Goal: Task Accomplishment & Management: Manage account settings

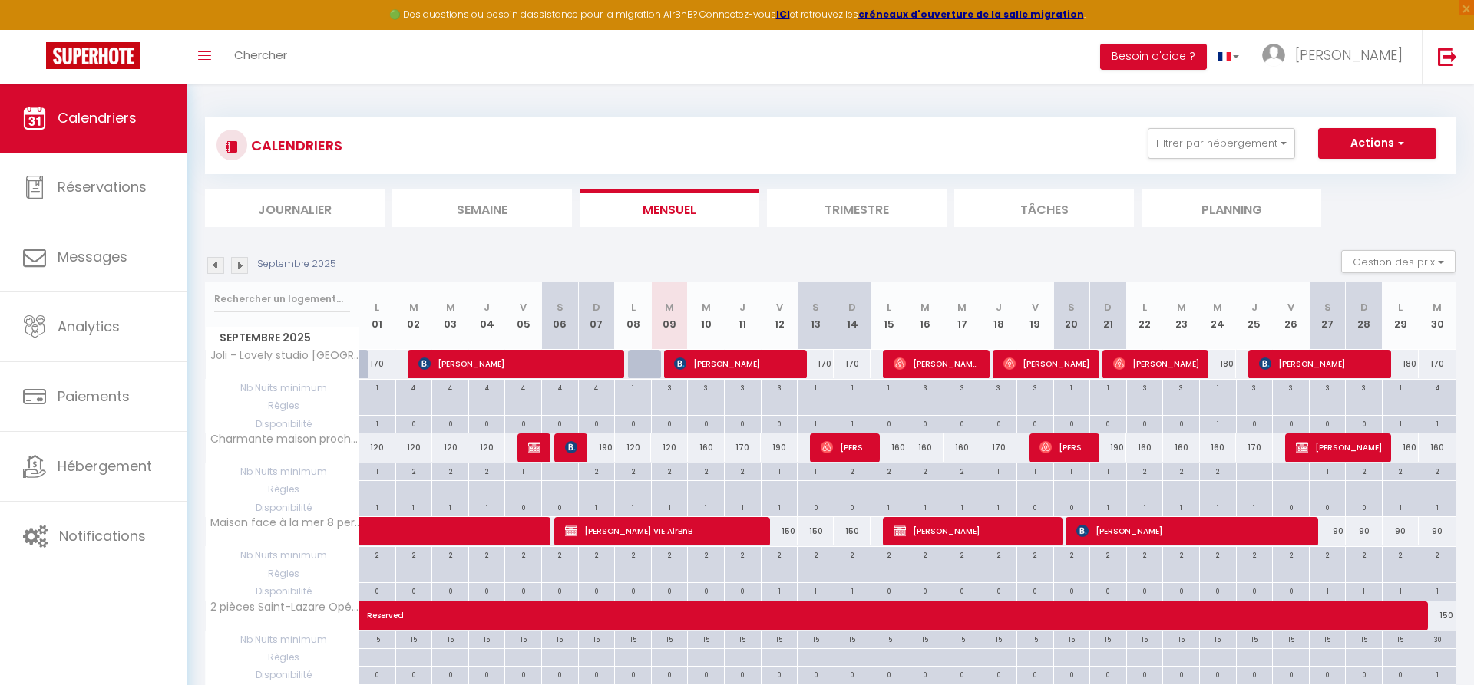
click at [821, 364] on div "170" at bounding box center [815, 364] width 37 height 28
type input "170"
type input "Sam 13 Septembre 2025"
type input "Dim 14 Septembre 2025"
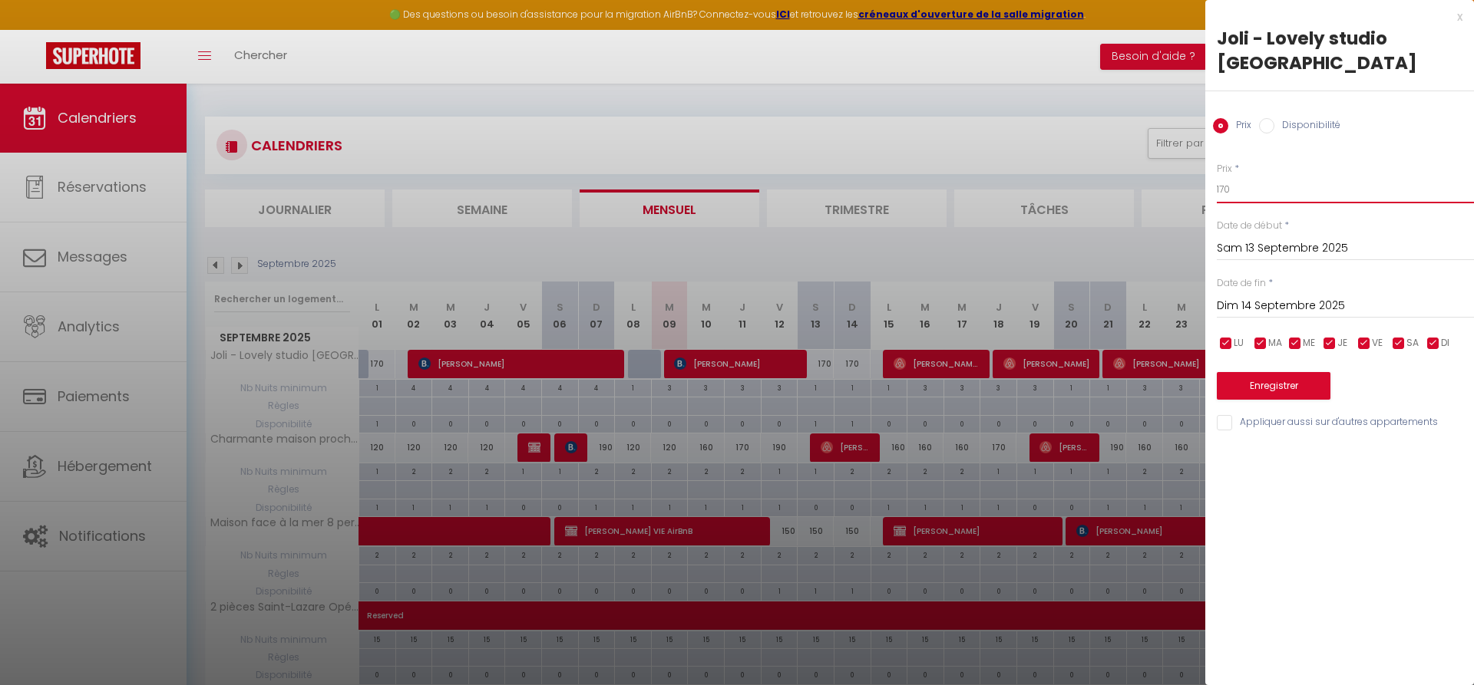
drag, startPoint x: 1240, startPoint y: 163, endPoint x: 1220, endPoint y: 163, distance: 20.0
click at [1220, 176] on input "170" at bounding box center [1344, 190] width 257 height 28
type input "150"
click at [1275, 372] on button "Enregistrer" at bounding box center [1273, 386] width 114 height 28
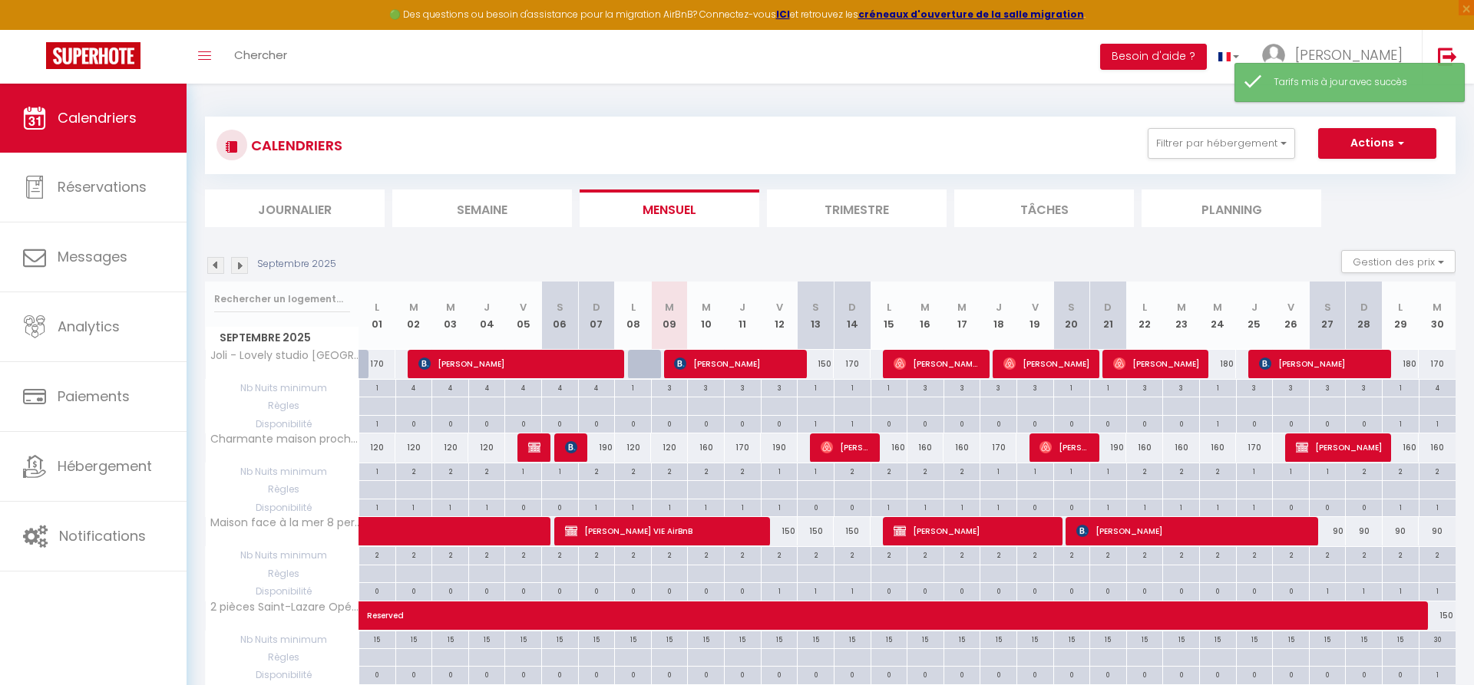
click at [858, 364] on div "170" at bounding box center [851, 364] width 37 height 28
type input "170"
type input "Dim 14 Septembre 2025"
type input "Lun 15 Septembre 2025"
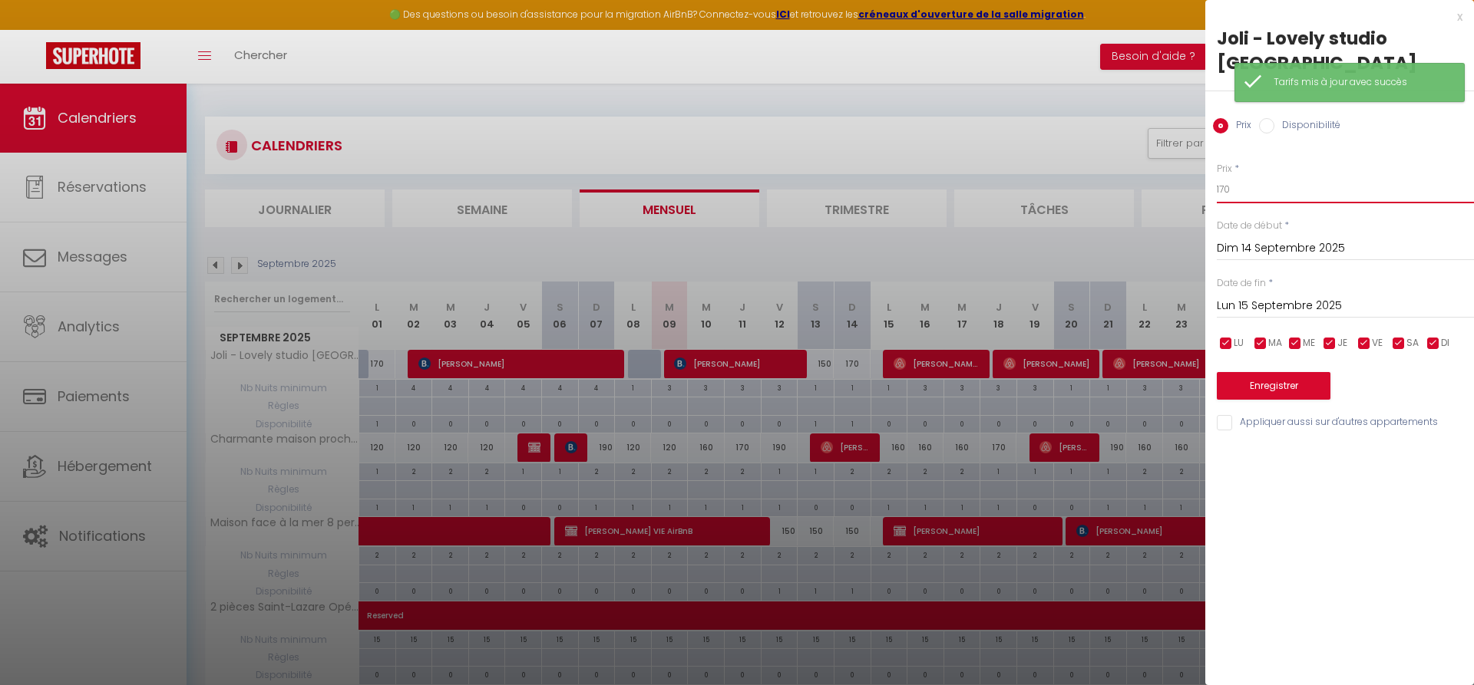
drag, startPoint x: 1243, startPoint y: 163, endPoint x: 1200, endPoint y: 161, distance: 42.2
click at [1216, 176] on input "170" at bounding box center [1344, 190] width 257 height 28
type input "150"
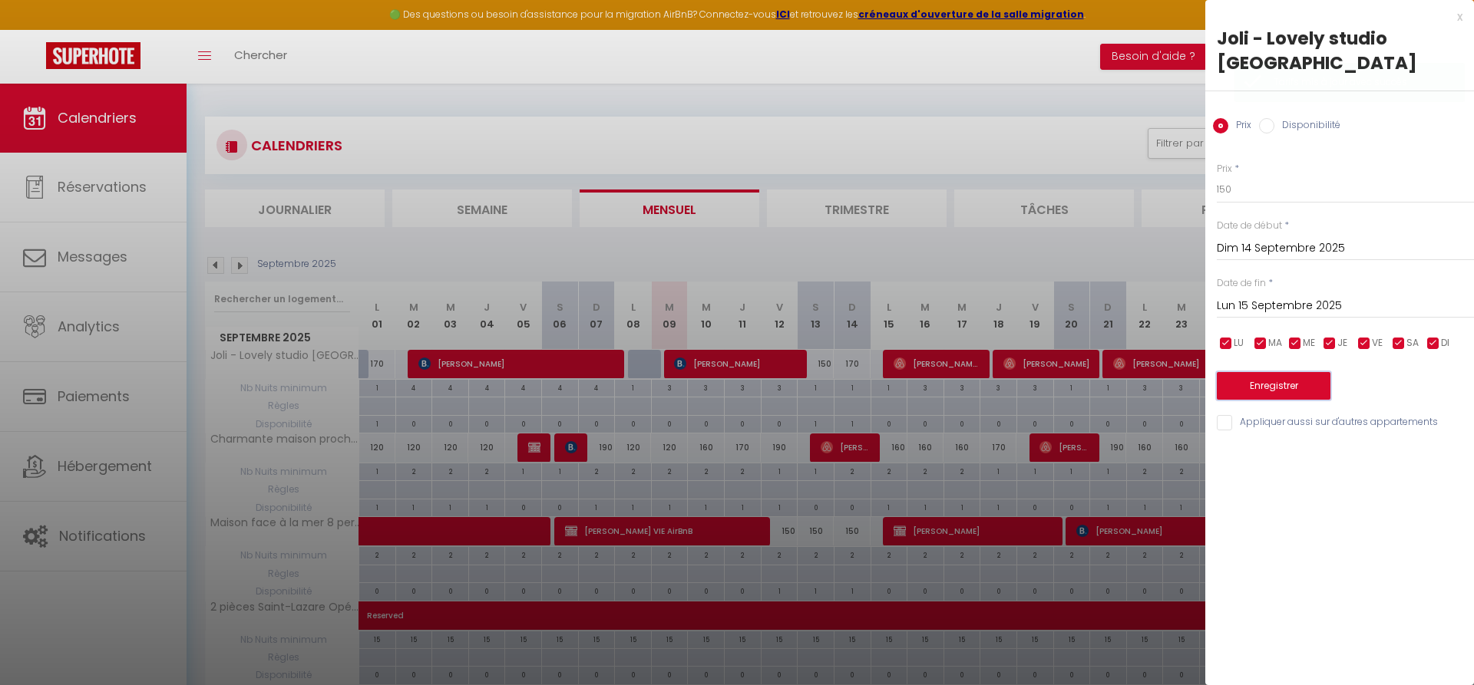
click at [1272, 372] on button "Enregistrer" at bounding box center [1273, 386] width 114 height 28
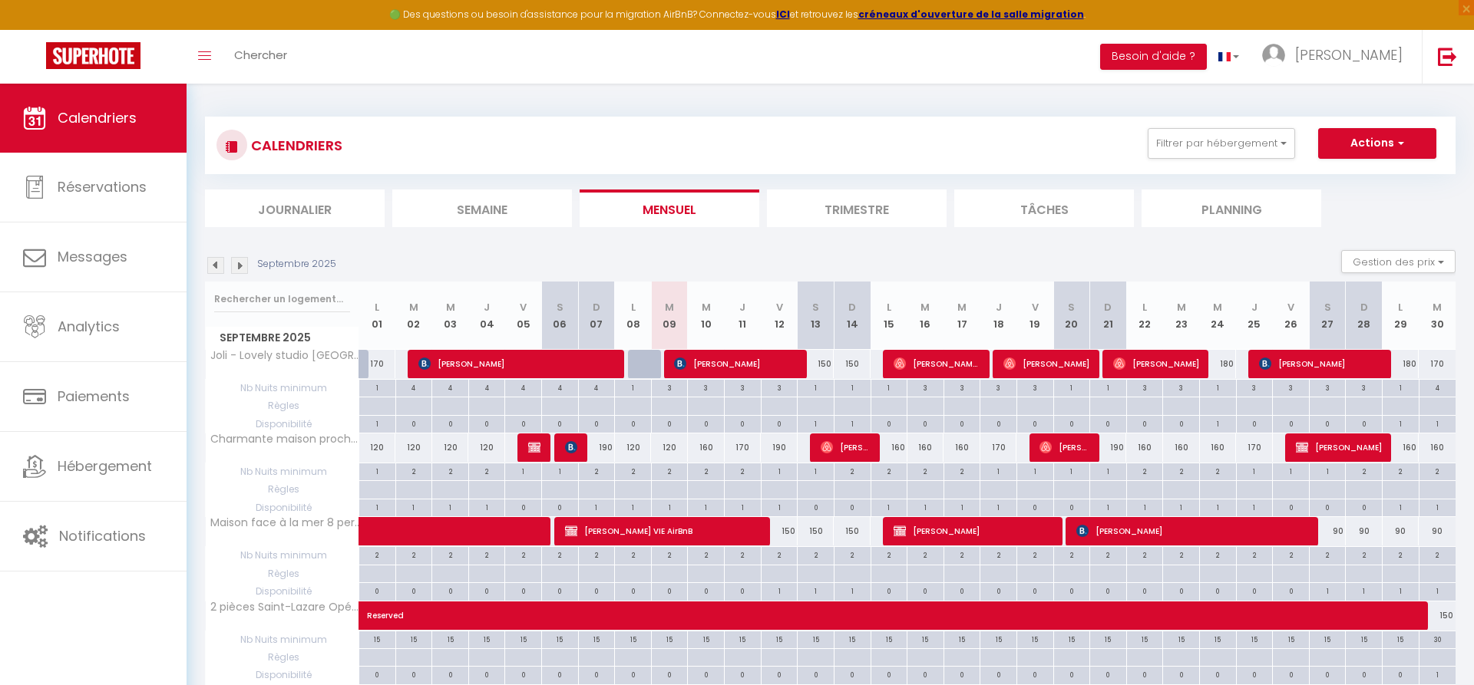
click at [899, 448] on div "160" at bounding box center [888, 448] width 37 height 28
type input "160"
type input "Lun 15 Septembre 2025"
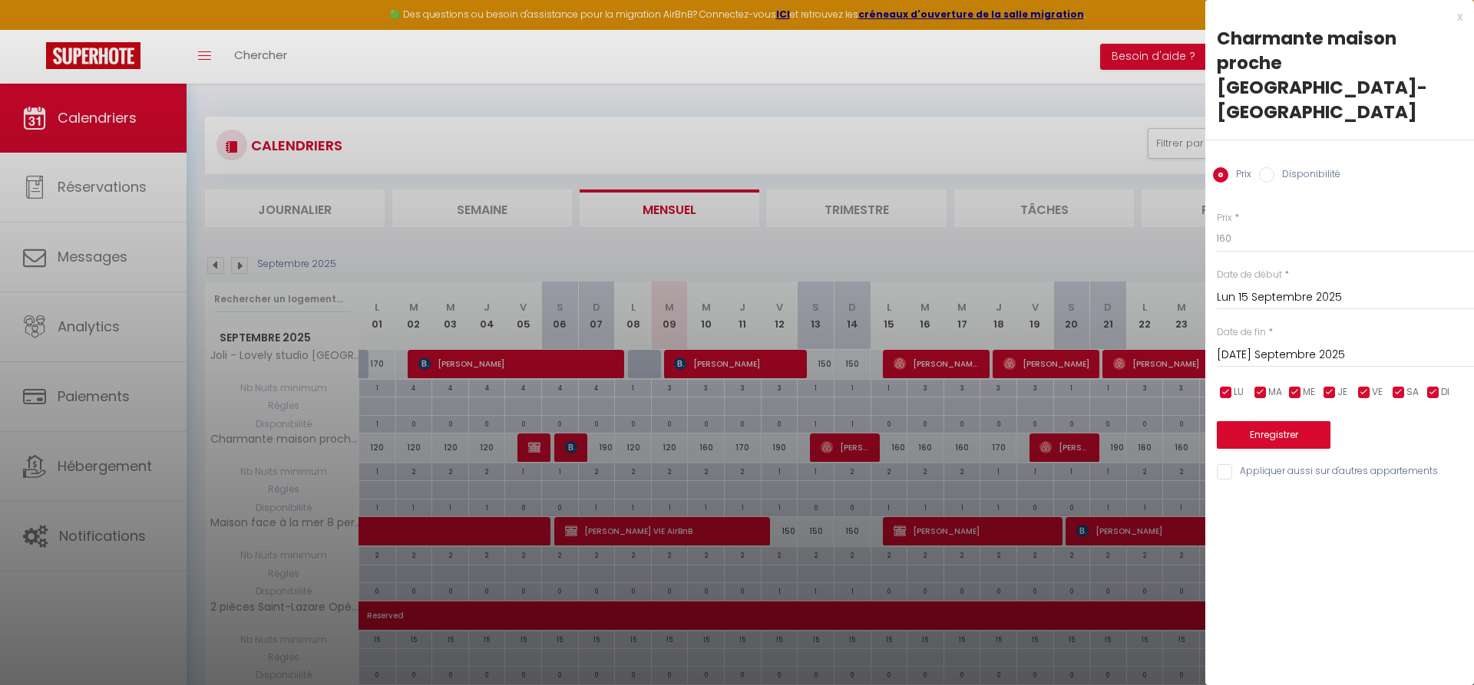
click at [1272, 345] on input "[DATE] Septembre 2025" at bounding box center [1344, 355] width 257 height 20
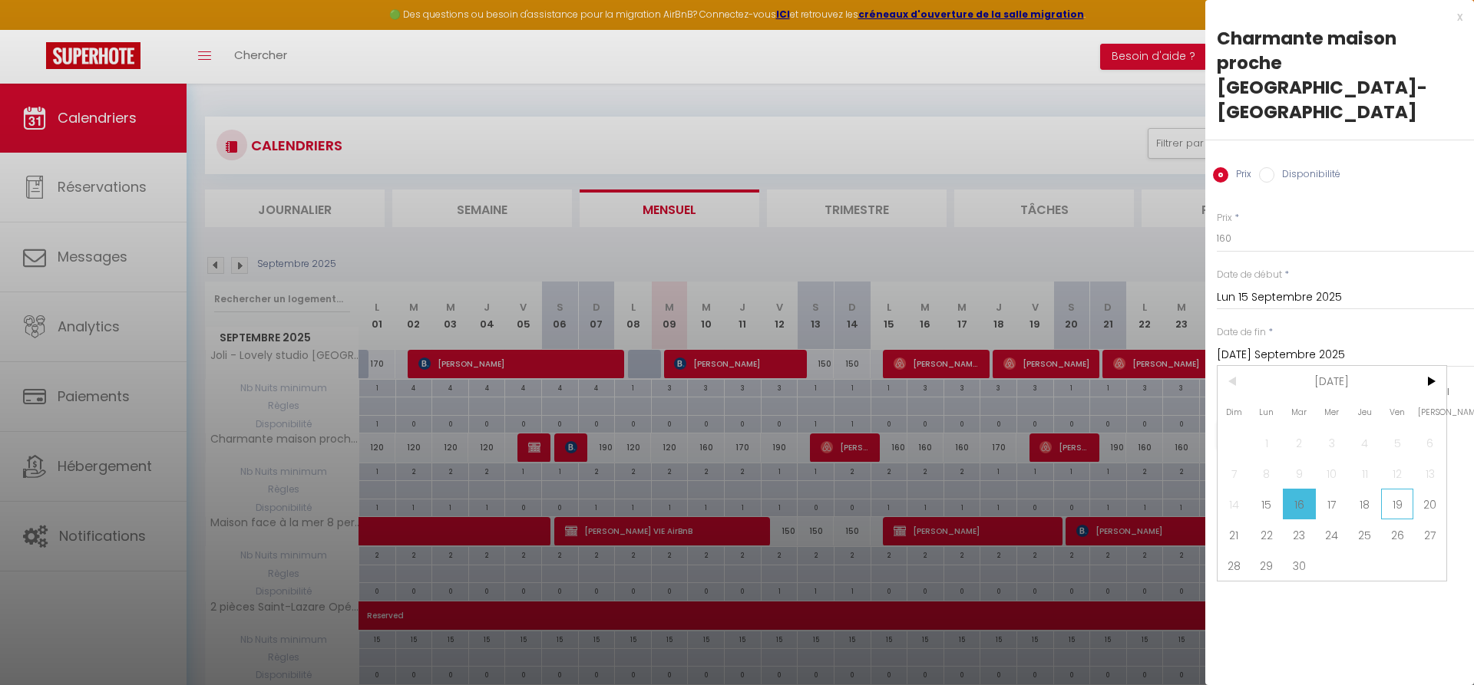
click at [1402, 489] on span "19" at bounding box center [1397, 504] width 33 height 31
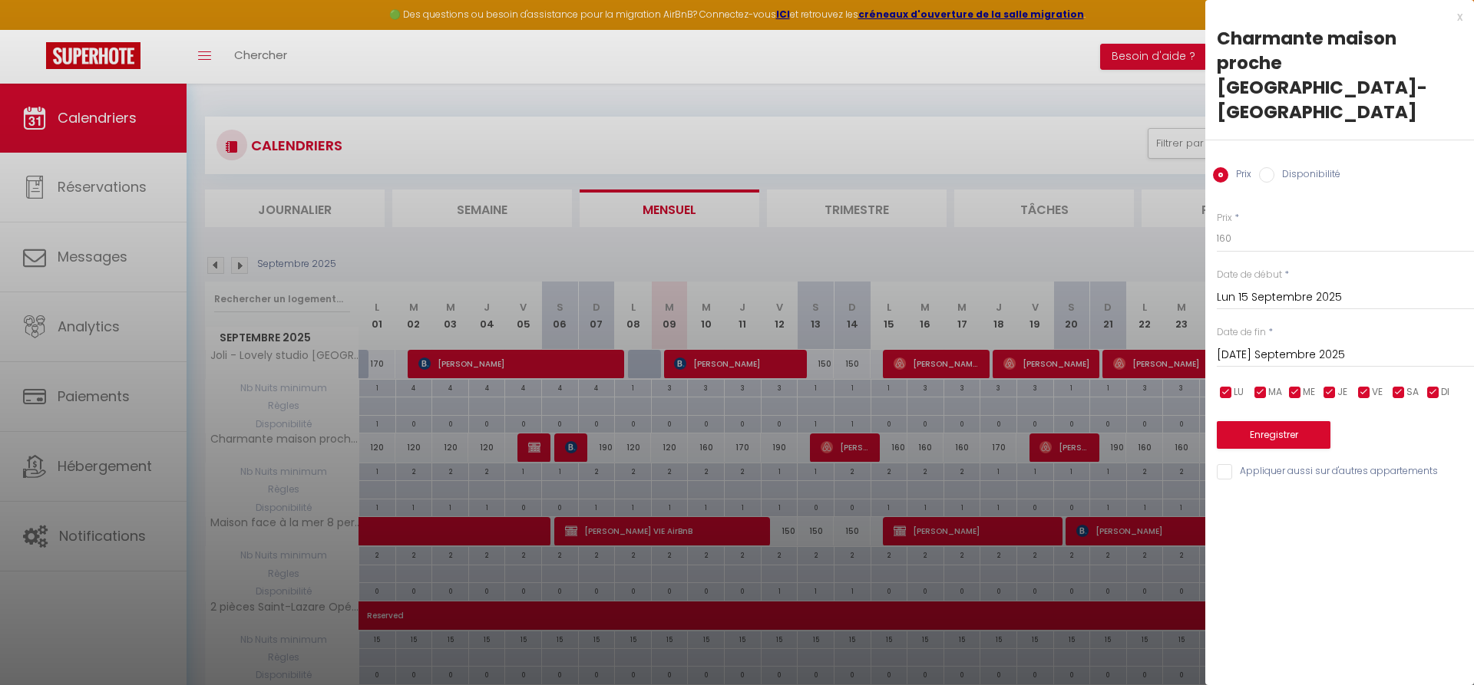
type input "Ven 19 Septembre 2025"
drag, startPoint x: 1248, startPoint y: 195, endPoint x: 1222, endPoint y: 186, distance: 27.4
click at [1222, 225] on input "160" at bounding box center [1344, 239] width 257 height 28
click at [1221, 225] on input "1150" at bounding box center [1344, 239] width 257 height 28
type input "150"
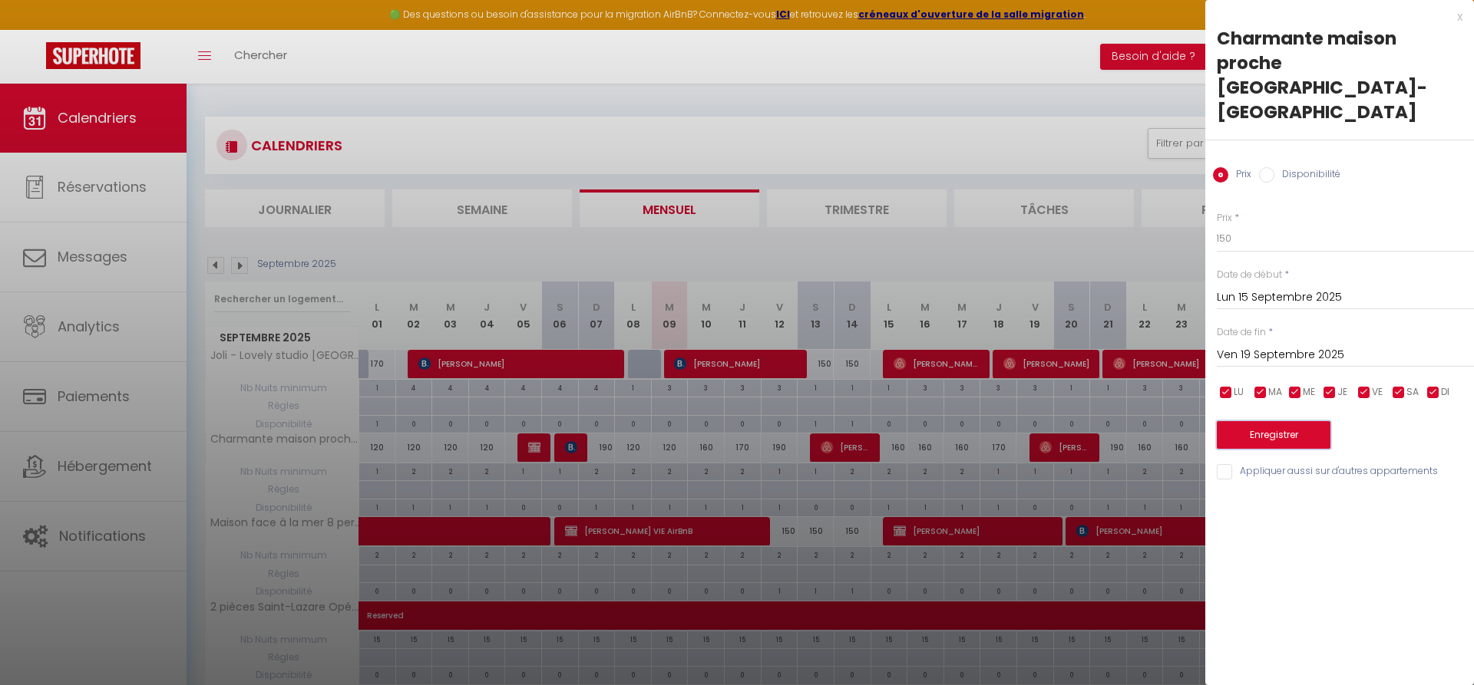
click at [1259, 421] on button "Enregistrer" at bounding box center [1273, 435] width 114 height 28
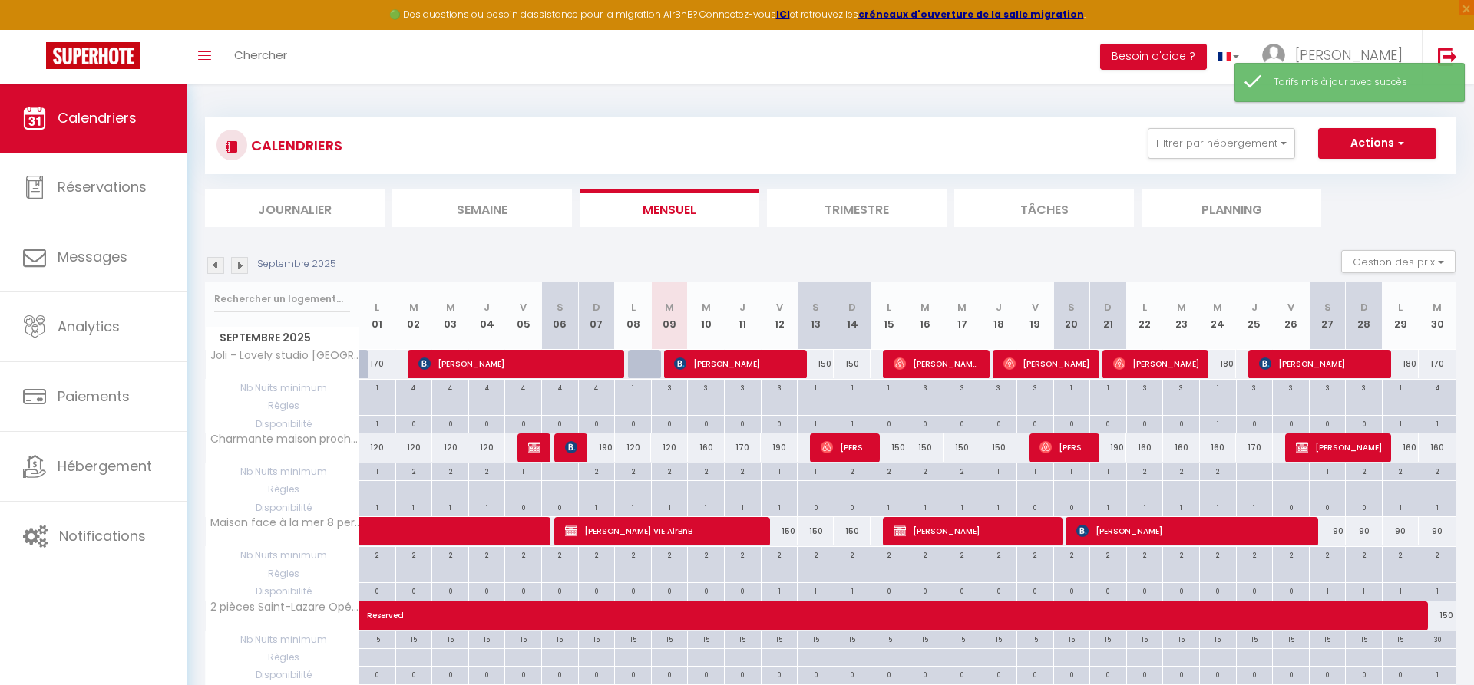
click at [676, 447] on div "120" at bounding box center [669, 448] width 37 height 28
type input "120"
type input "[DATE] Septembre 2025"
type input "Mer 10 Septembre 2025"
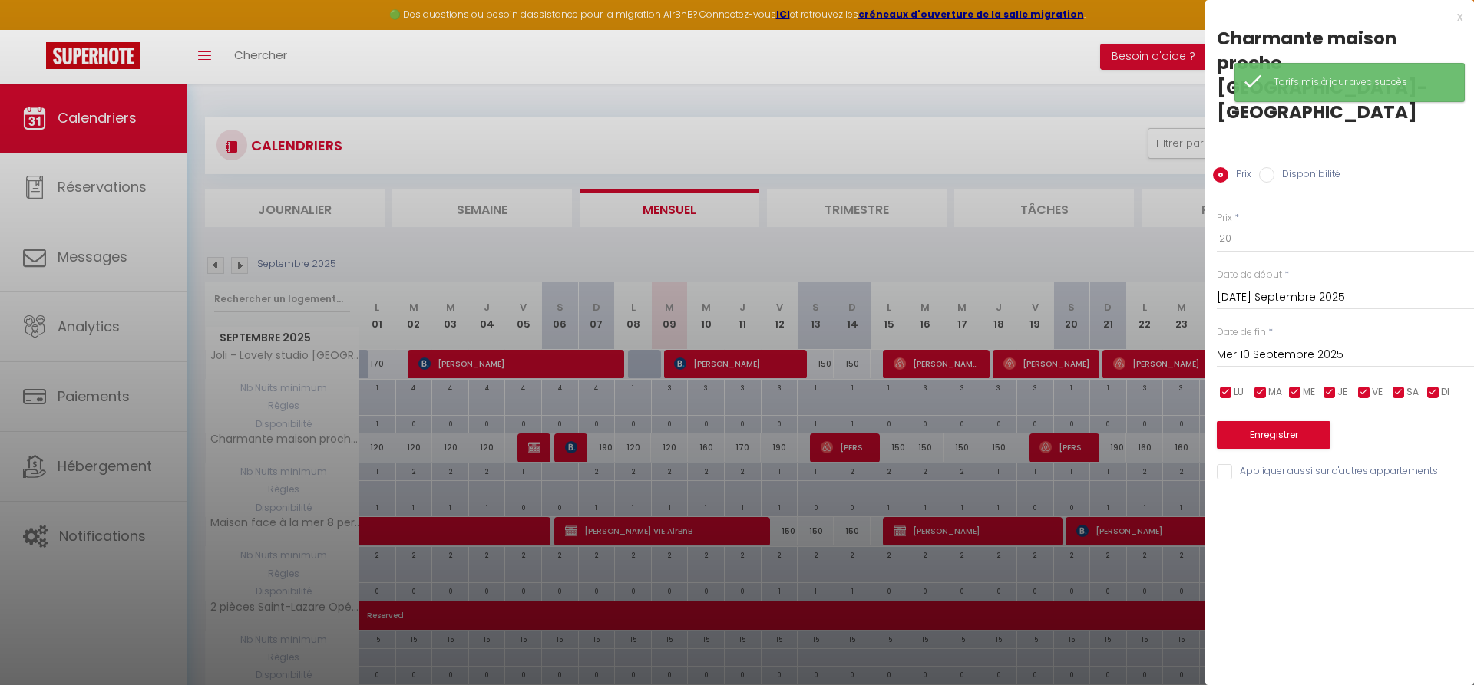
click at [1327, 345] on input "Mer 10 Septembre 2025" at bounding box center [1344, 355] width 257 height 20
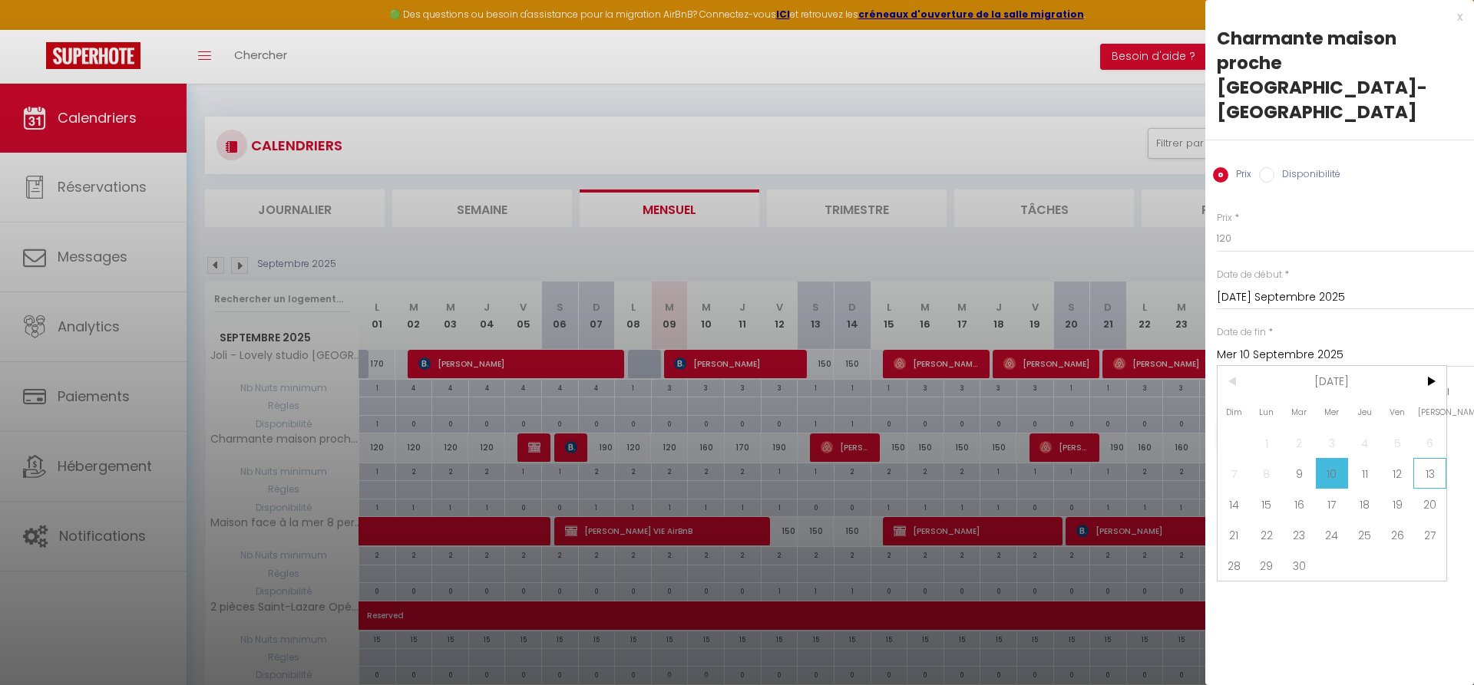
drag, startPoint x: 1355, startPoint y: 464, endPoint x: 1438, endPoint y: 424, distance: 92.7
click at [1438, 424] on div "Dim Lun Mar Mer Jeu Ven Sam 1 2 3 4 5 6 7 8 9 10 11 12 13 14 15 16 17 18 19 20 …" at bounding box center [1331, 473] width 229 height 215
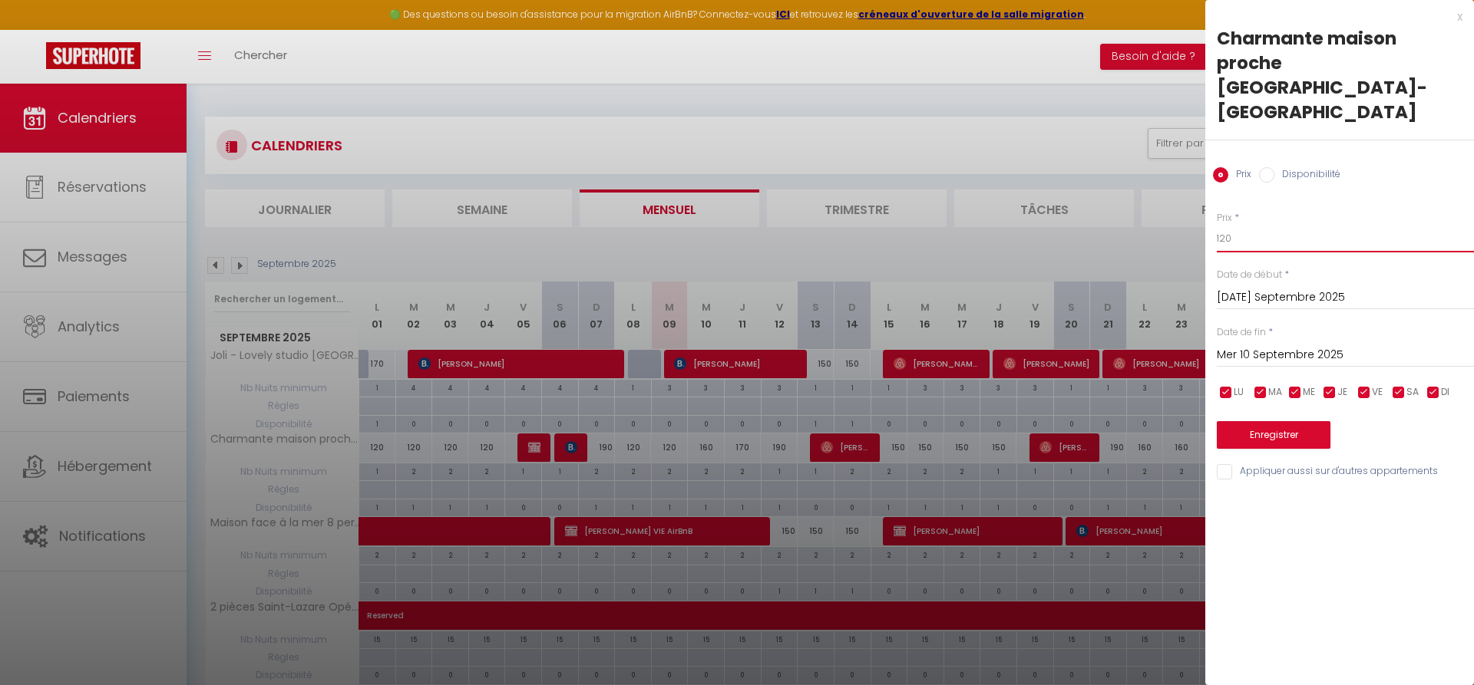
click at [1249, 225] on input "120" at bounding box center [1344, 239] width 257 height 28
type input "120"
click at [1282, 421] on button "Enregistrer" at bounding box center [1273, 435] width 114 height 28
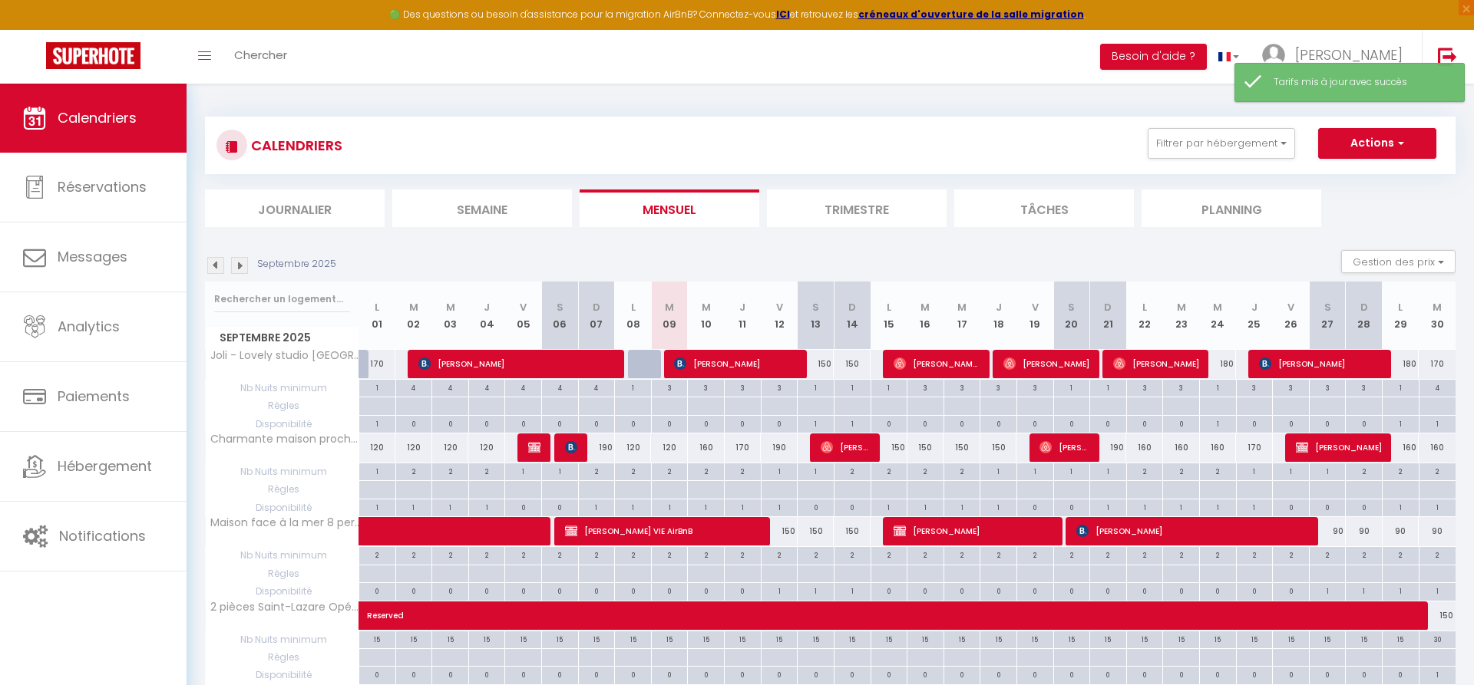
scroll to position [78, 0]
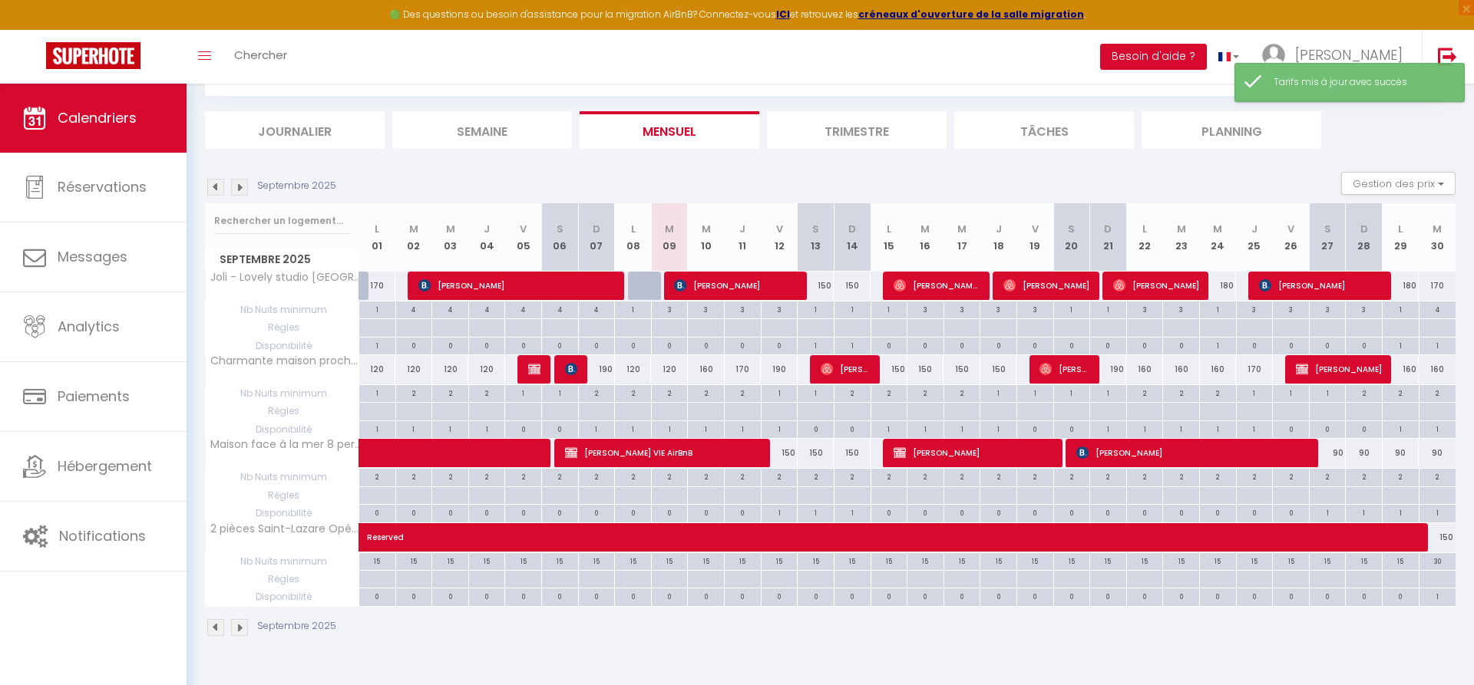
click at [242, 188] on img at bounding box center [239, 187] width 17 height 17
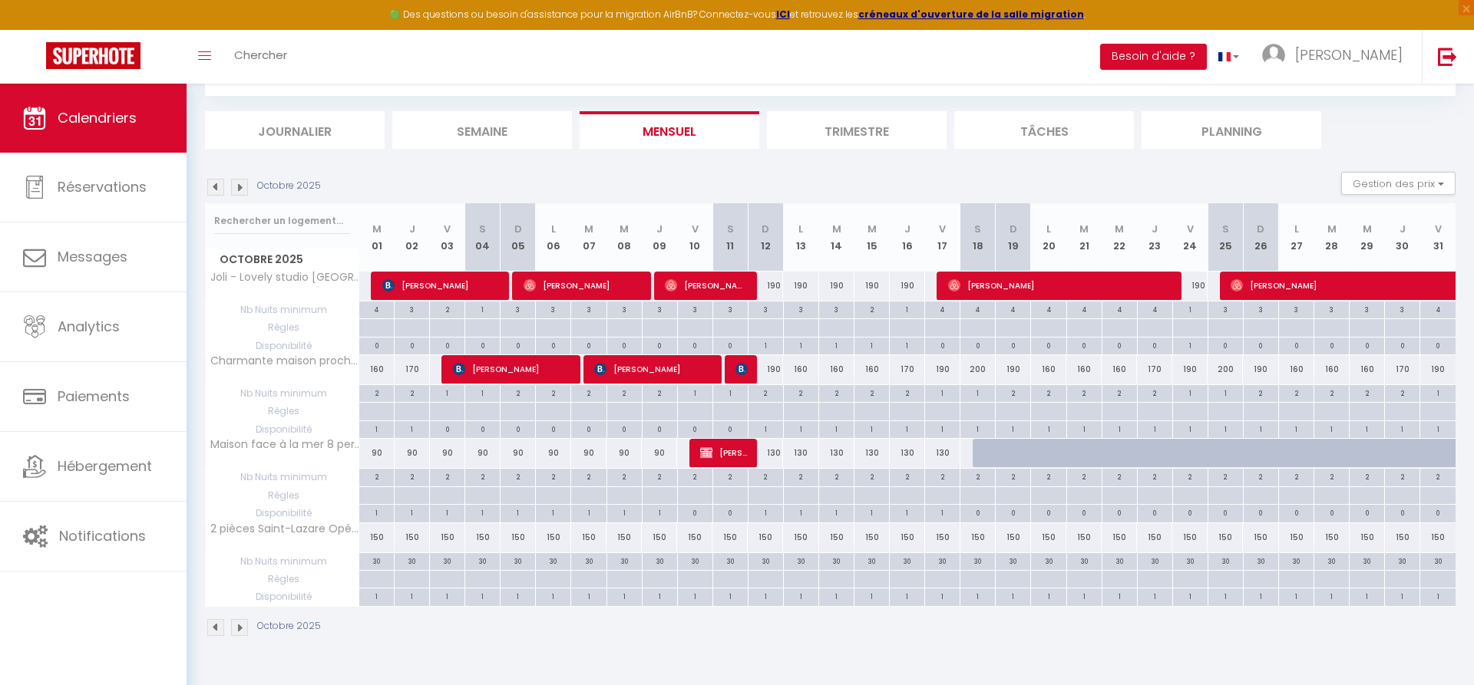
click at [767, 310] on div "3" at bounding box center [765, 309] width 35 height 15
type input "3"
type input "Dim 12 Octobre 2025"
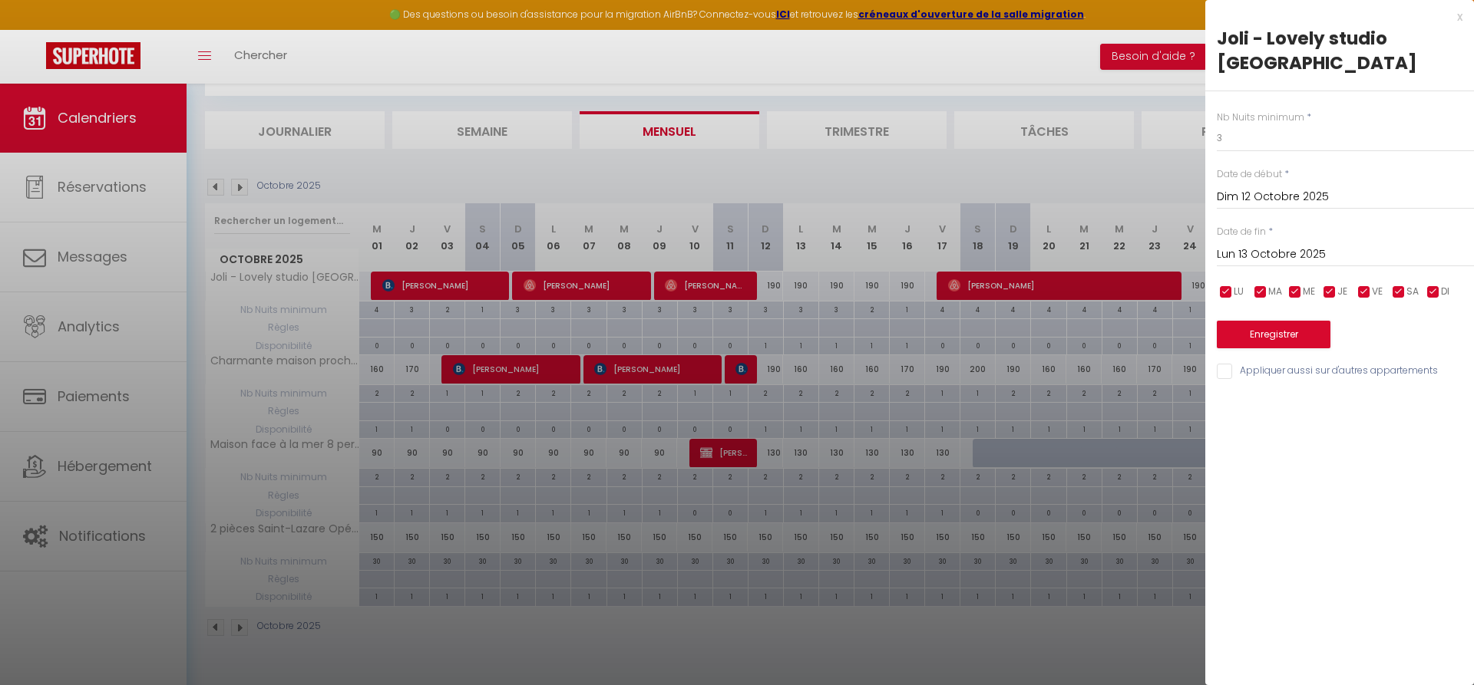
click at [1253, 245] on input "Lun 13 Octobre 2025" at bounding box center [1344, 255] width 257 height 20
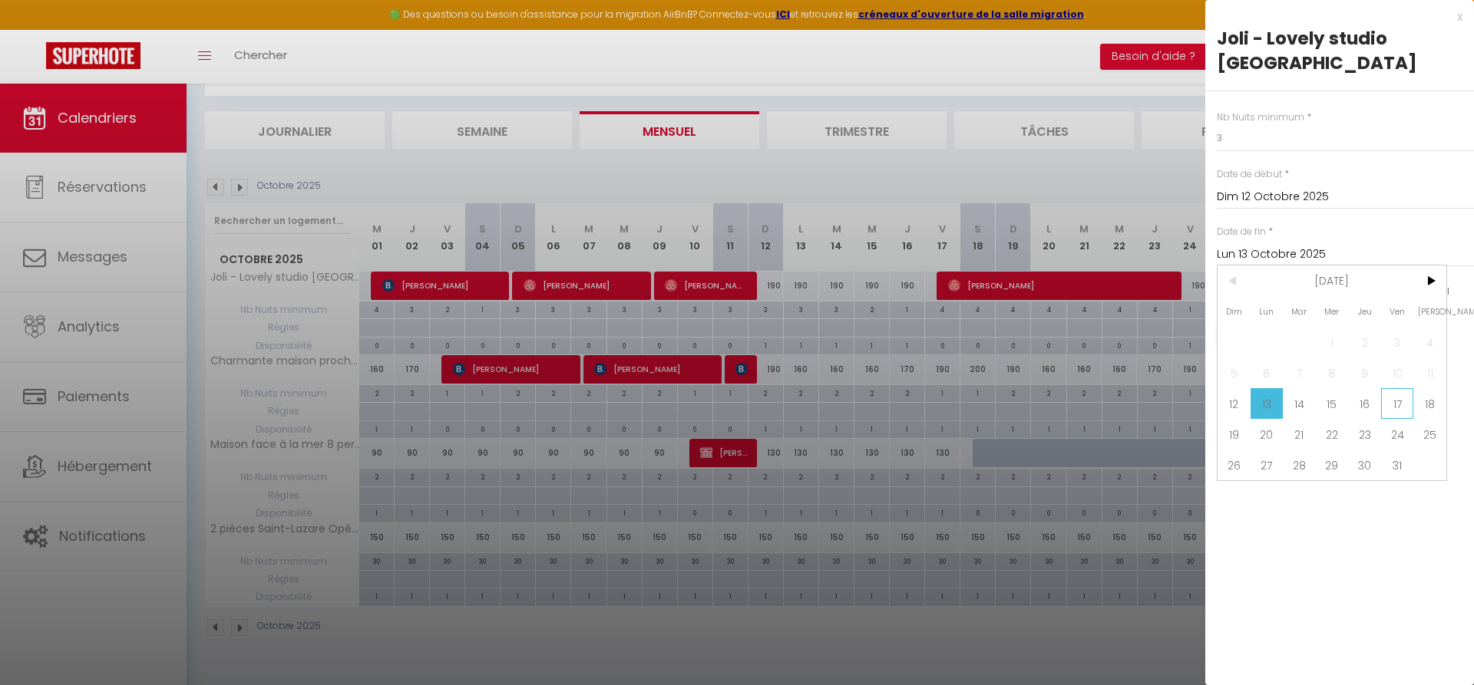
click at [1393, 388] on span "17" at bounding box center [1397, 403] width 33 height 31
type input "Ven 17 Octobre 2025"
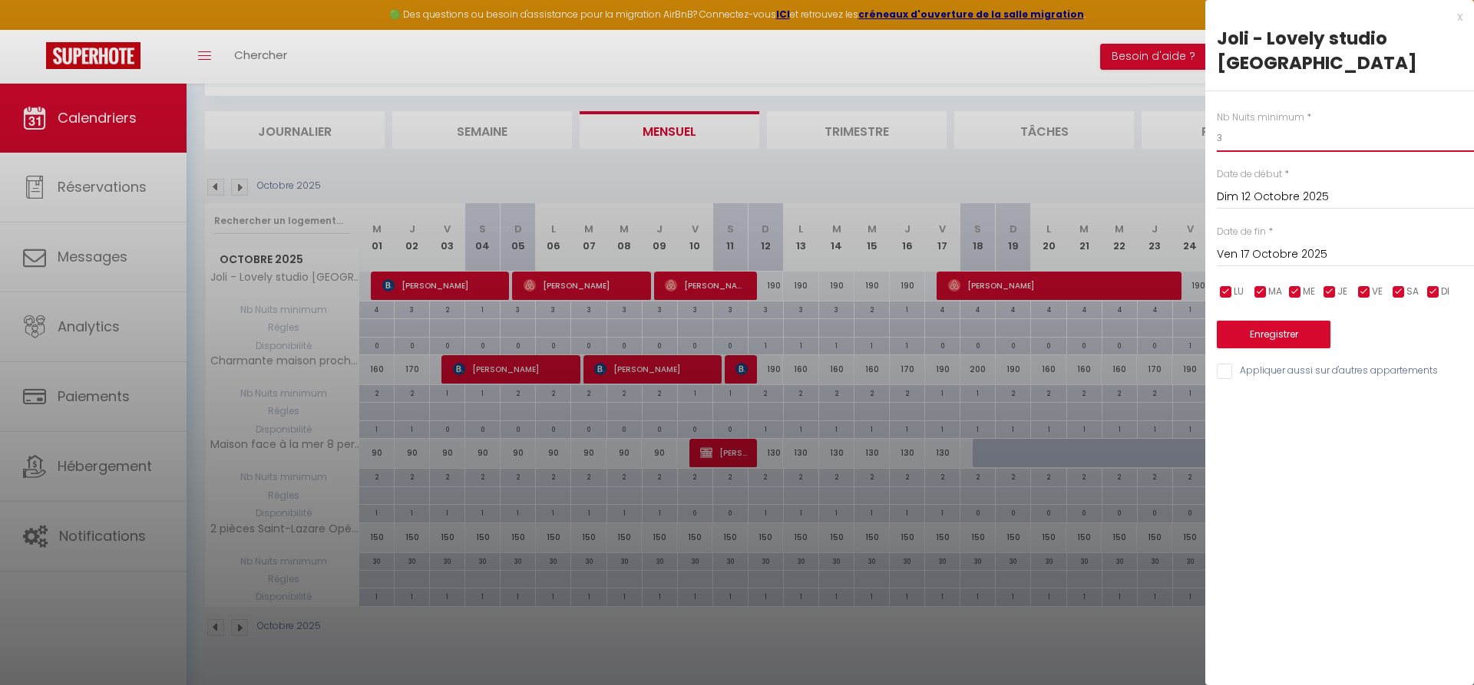
drag, startPoint x: 1229, startPoint y: 113, endPoint x: 1211, endPoint y: 110, distance: 17.9
click at [1216, 124] on input "3" at bounding box center [1344, 138] width 257 height 28
type input "2"
click at [1285, 321] on button "Enregistrer" at bounding box center [1273, 335] width 114 height 28
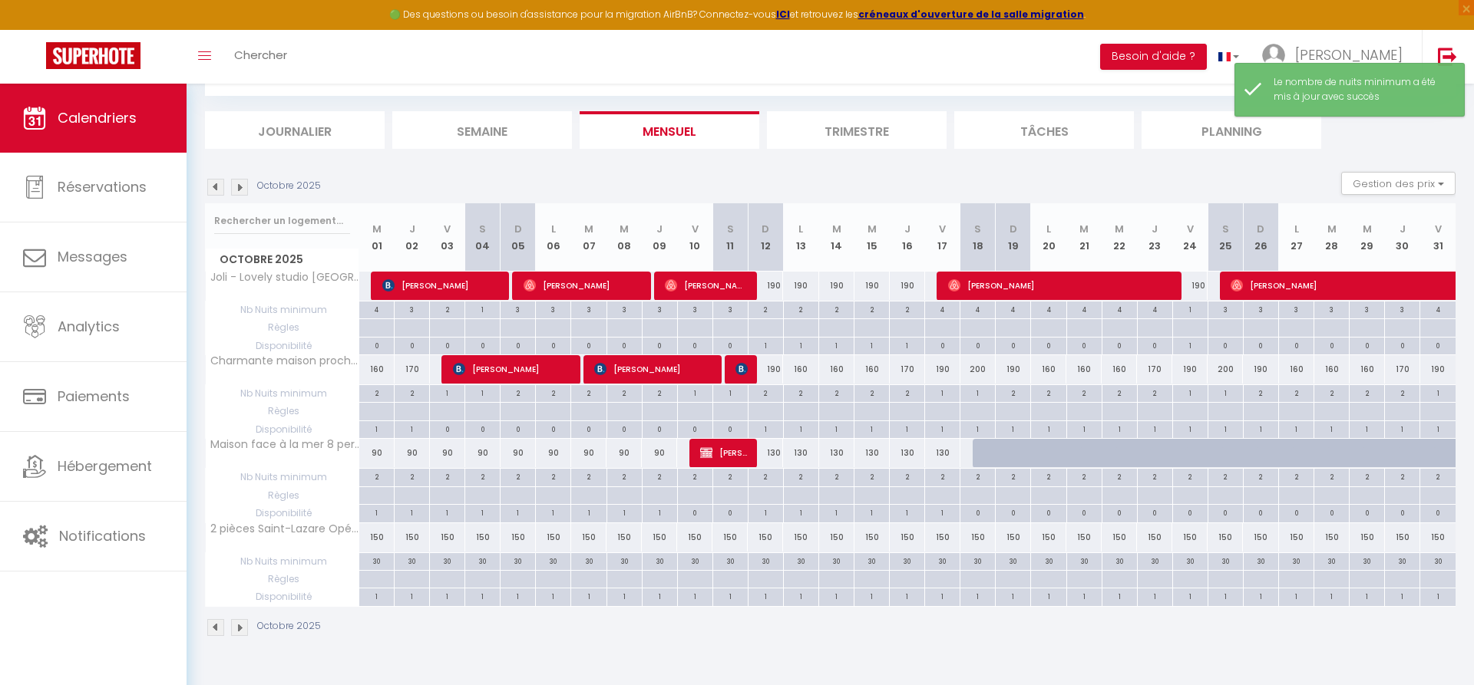
click at [219, 193] on img at bounding box center [215, 187] width 17 height 17
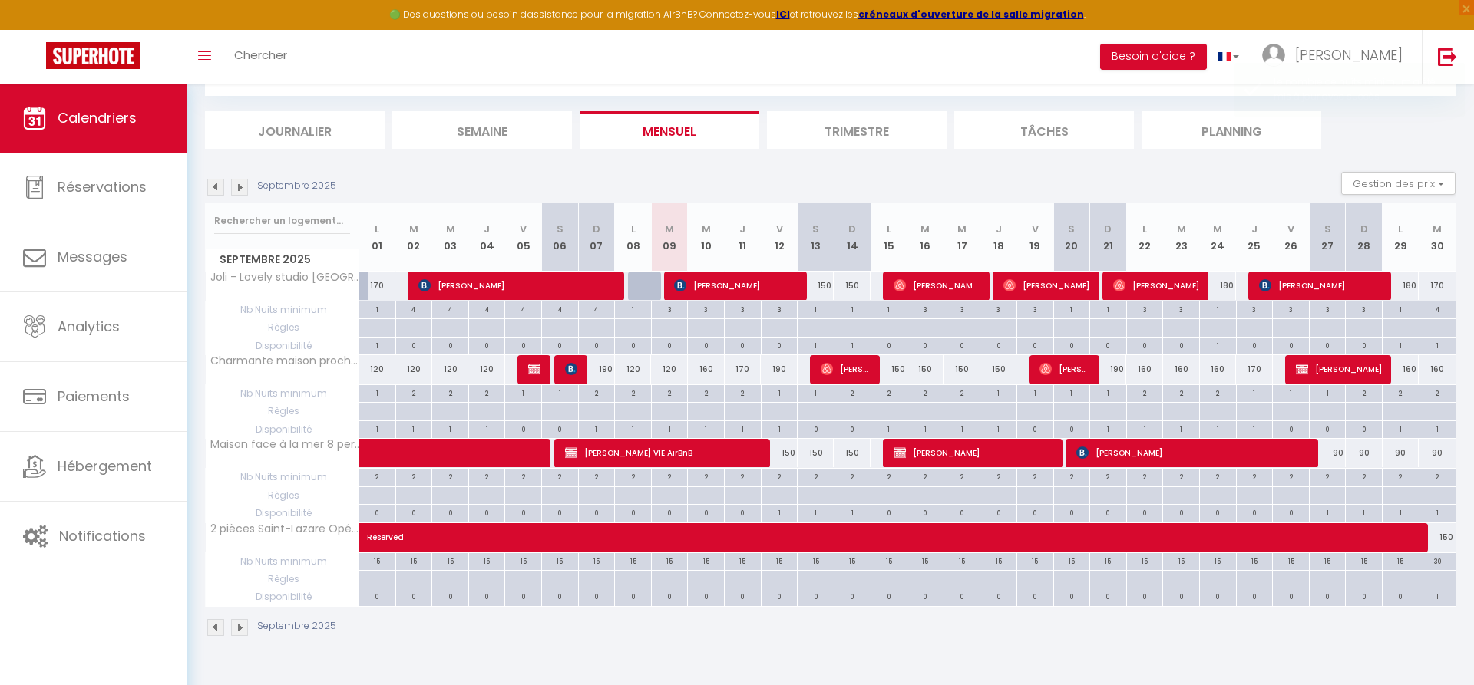
click at [1407, 285] on div "180" at bounding box center [1400, 286] width 37 height 28
type input "180"
type input "Lun 29 Septembre 2025"
type input "[DATE] Septembre 2025"
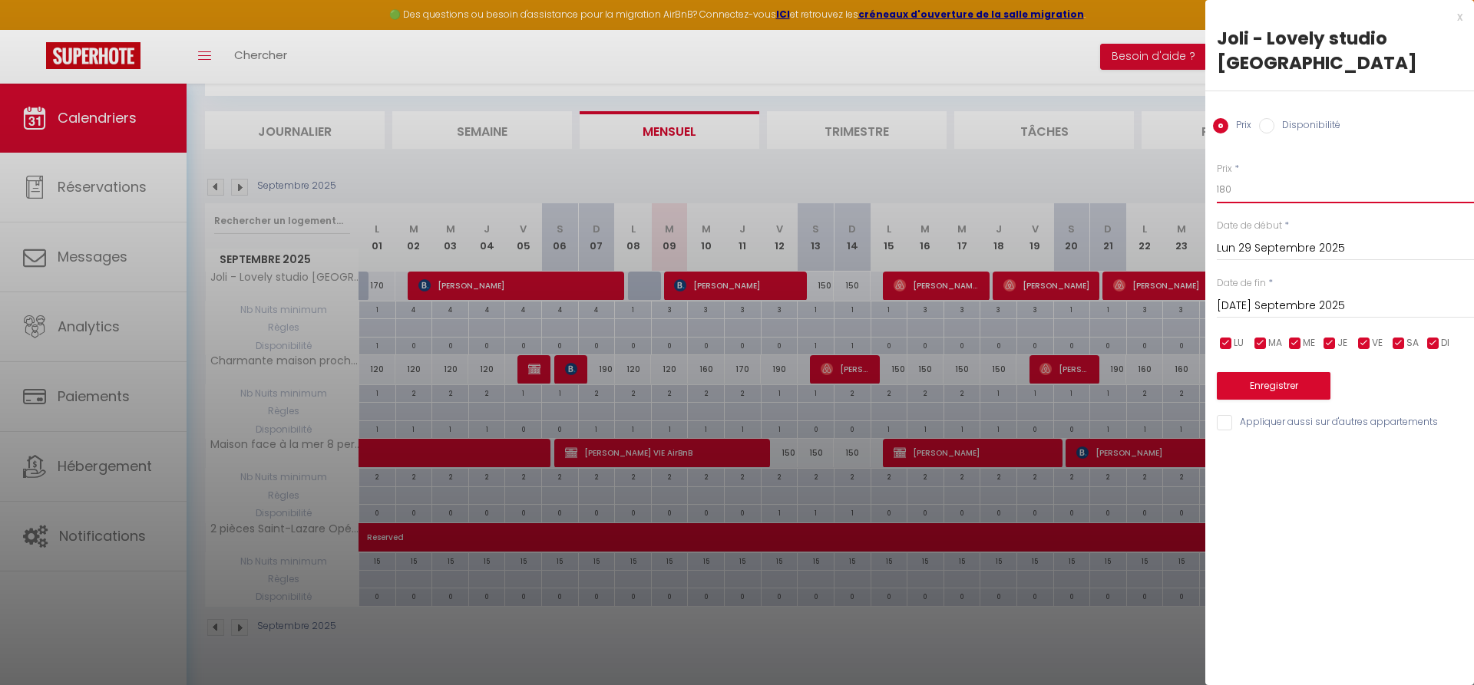
click at [1246, 176] on input "180" at bounding box center [1344, 190] width 257 height 28
type input "170"
click at [1252, 296] on input "[DATE] Septembre 2025" at bounding box center [1344, 306] width 257 height 20
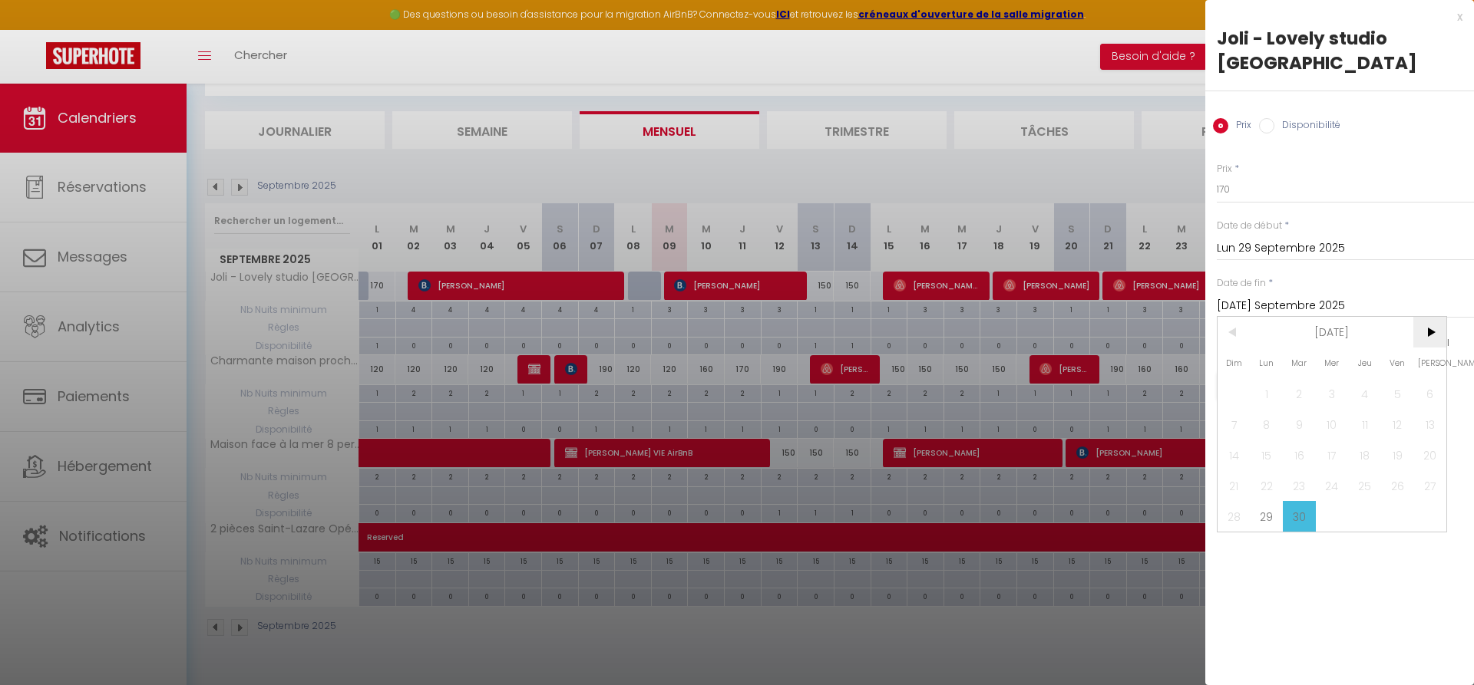
click at [1442, 317] on span ">" at bounding box center [1429, 332] width 33 height 31
click at [1364, 378] on span "2" at bounding box center [1364, 393] width 33 height 31
type input "Jeu 02 Octobre 2025"
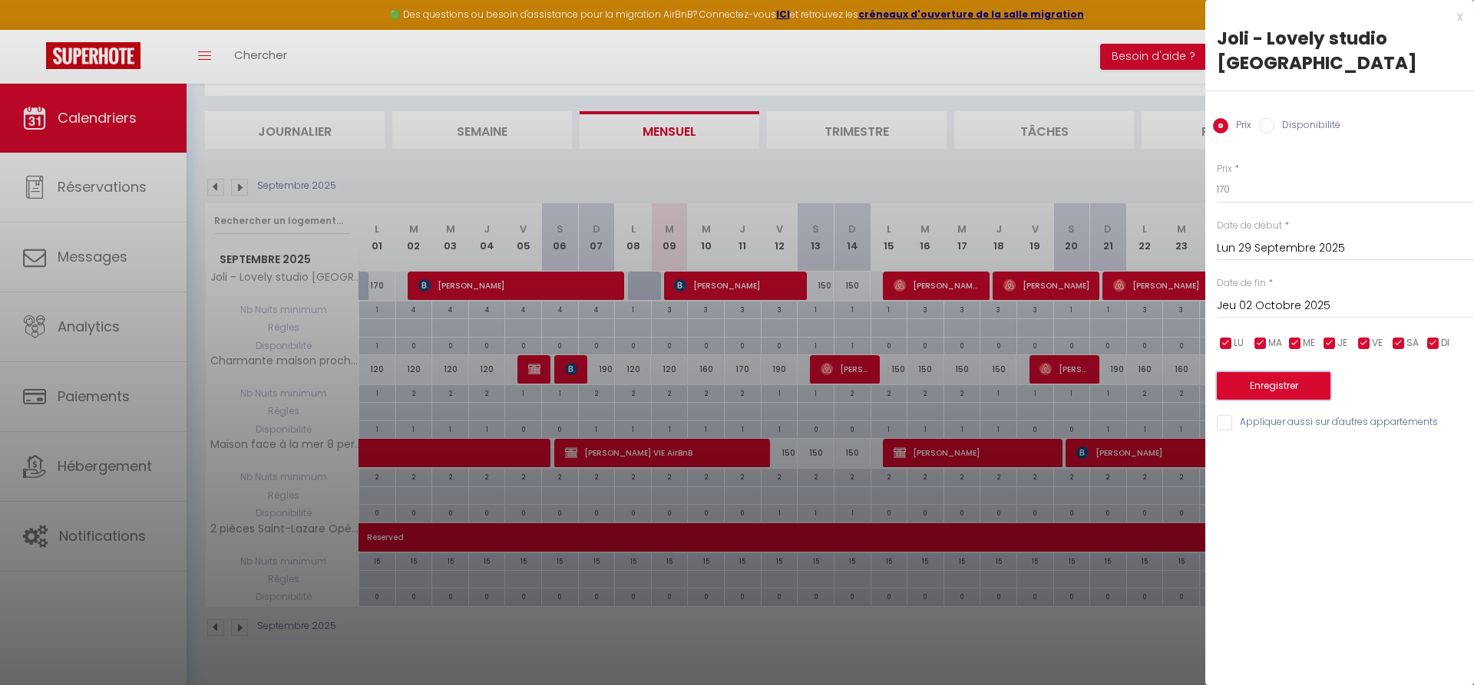
click at [1279, 372] on button "Enregistrer" at bounding box center [1273, 386] width 114 height 28
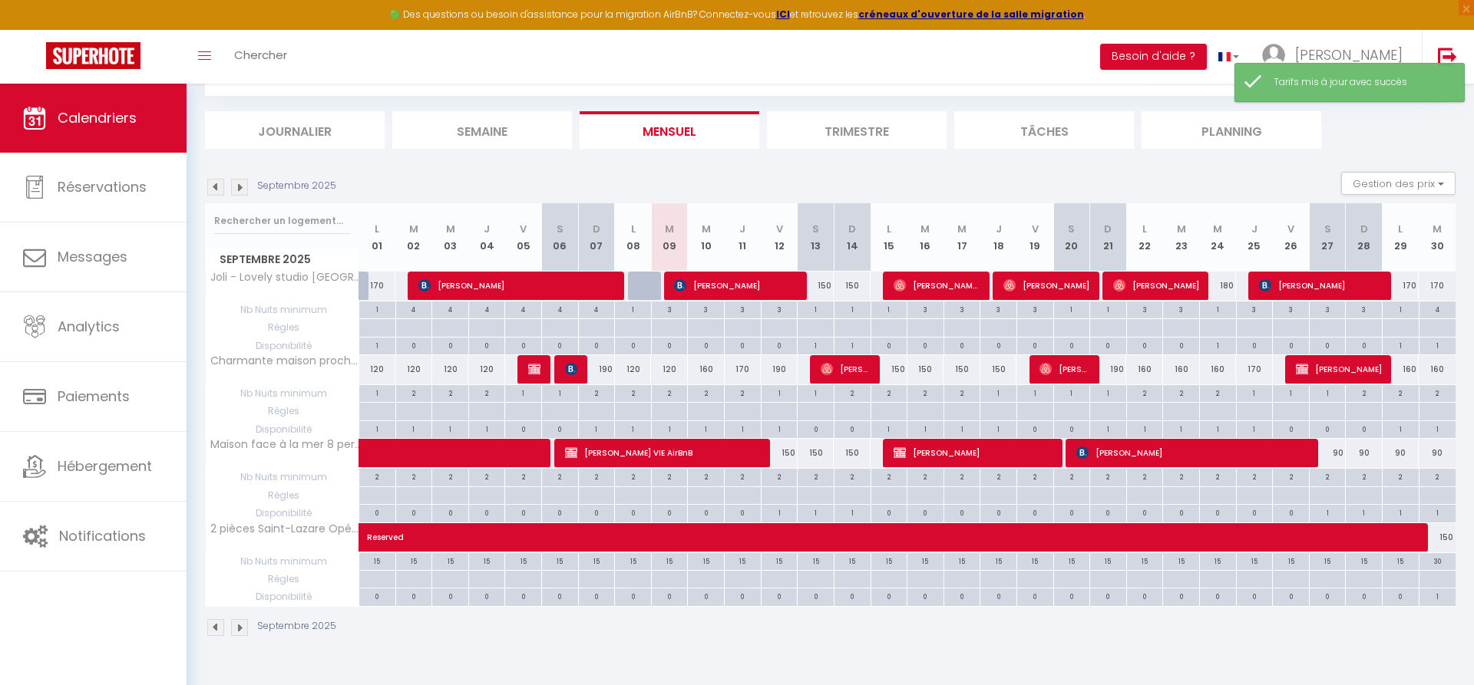
click at [240, 184] on img at bounding box center [239, 187] width 17 height 17
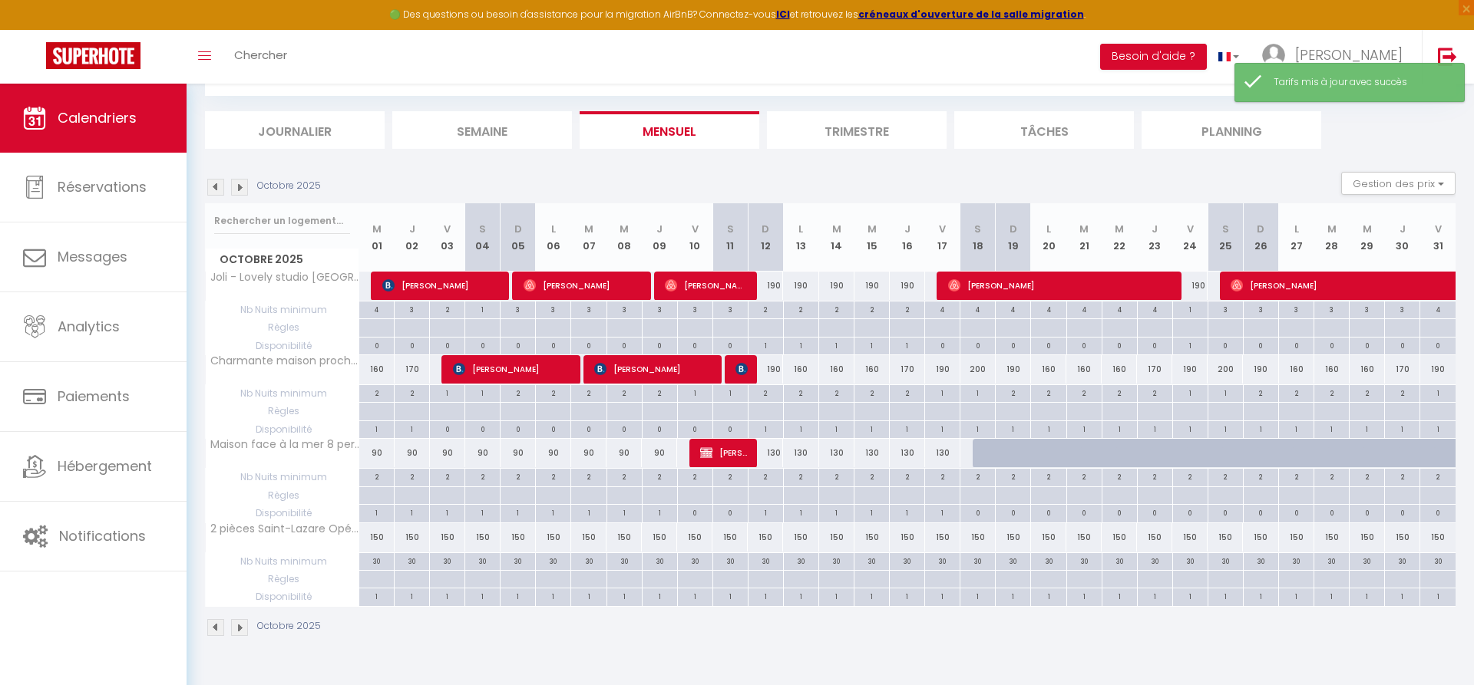
click at [213, 193] on img at bounding box center [215, 187] width 17 height 17
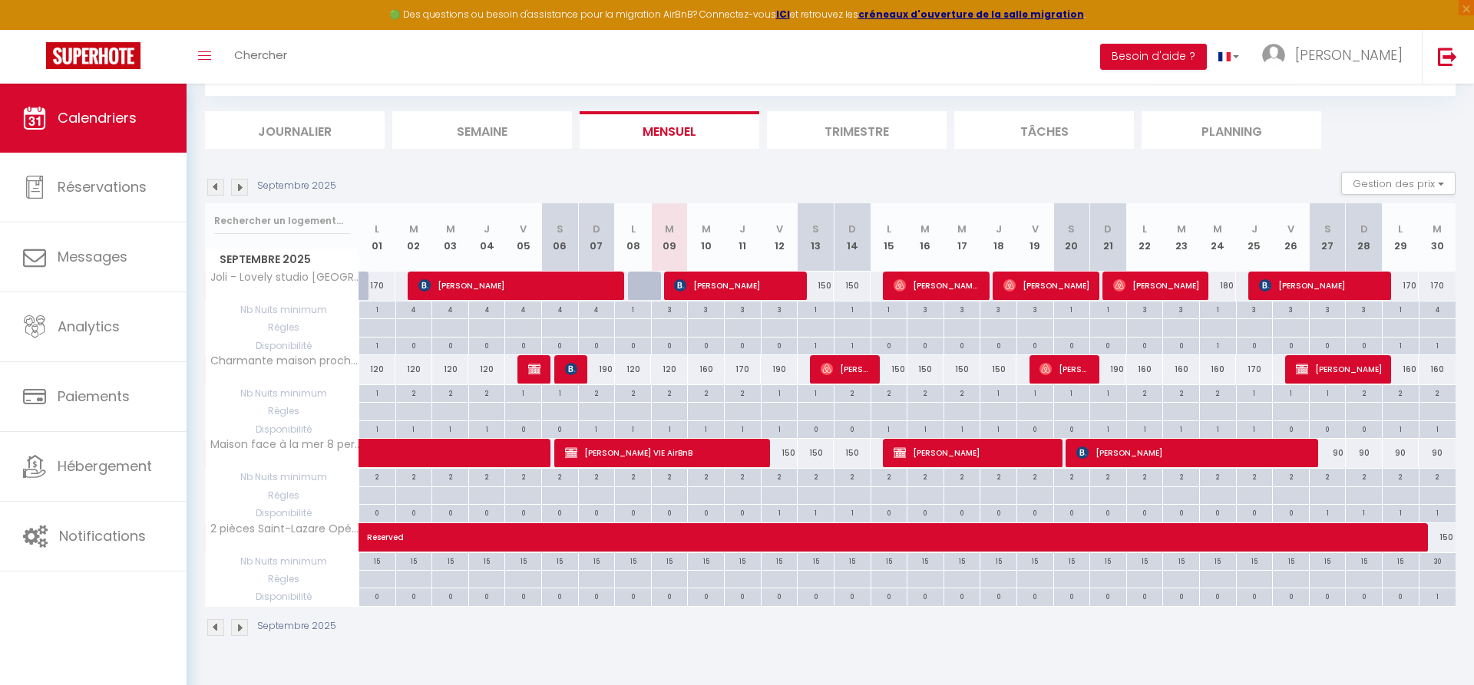
click at [239, 188] on img at bounding box center [239, 187] width 17 height 17
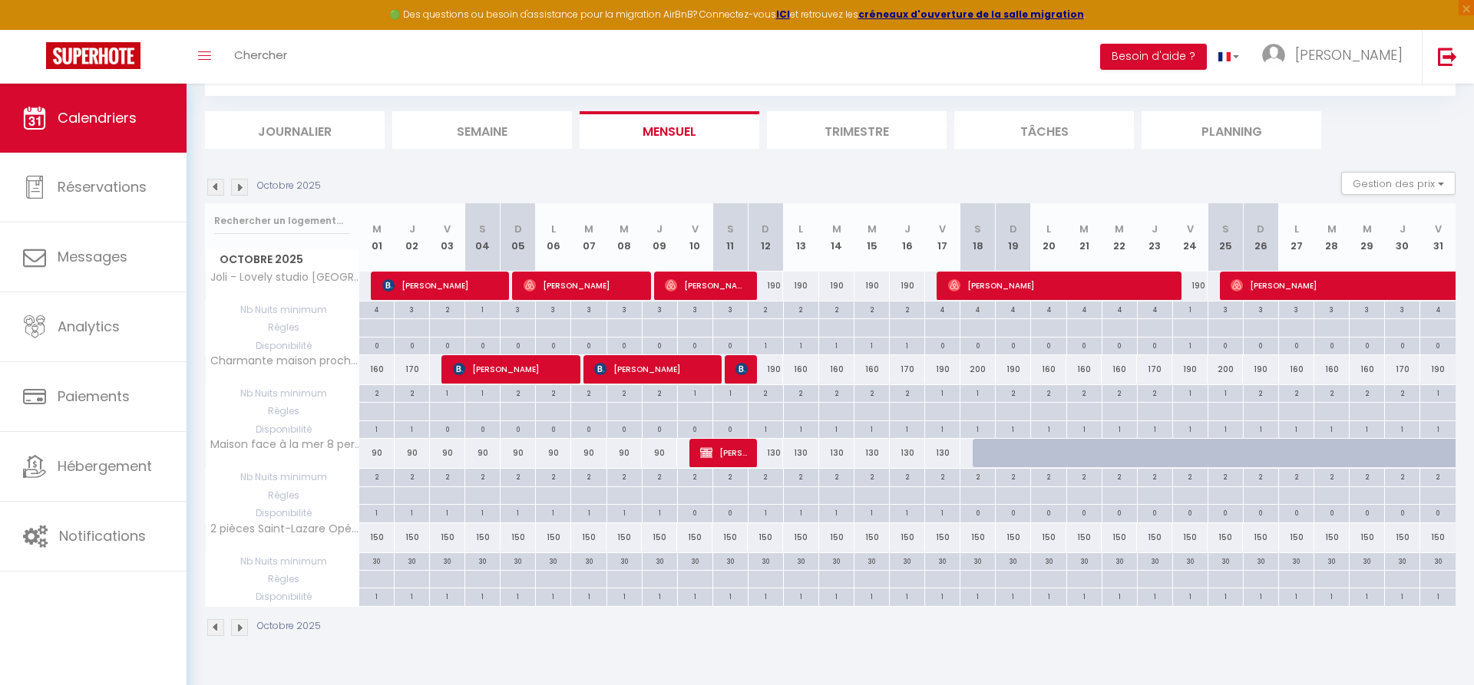
click at [239, 184] on img at bounding box center [239, 187] width 17 height 17
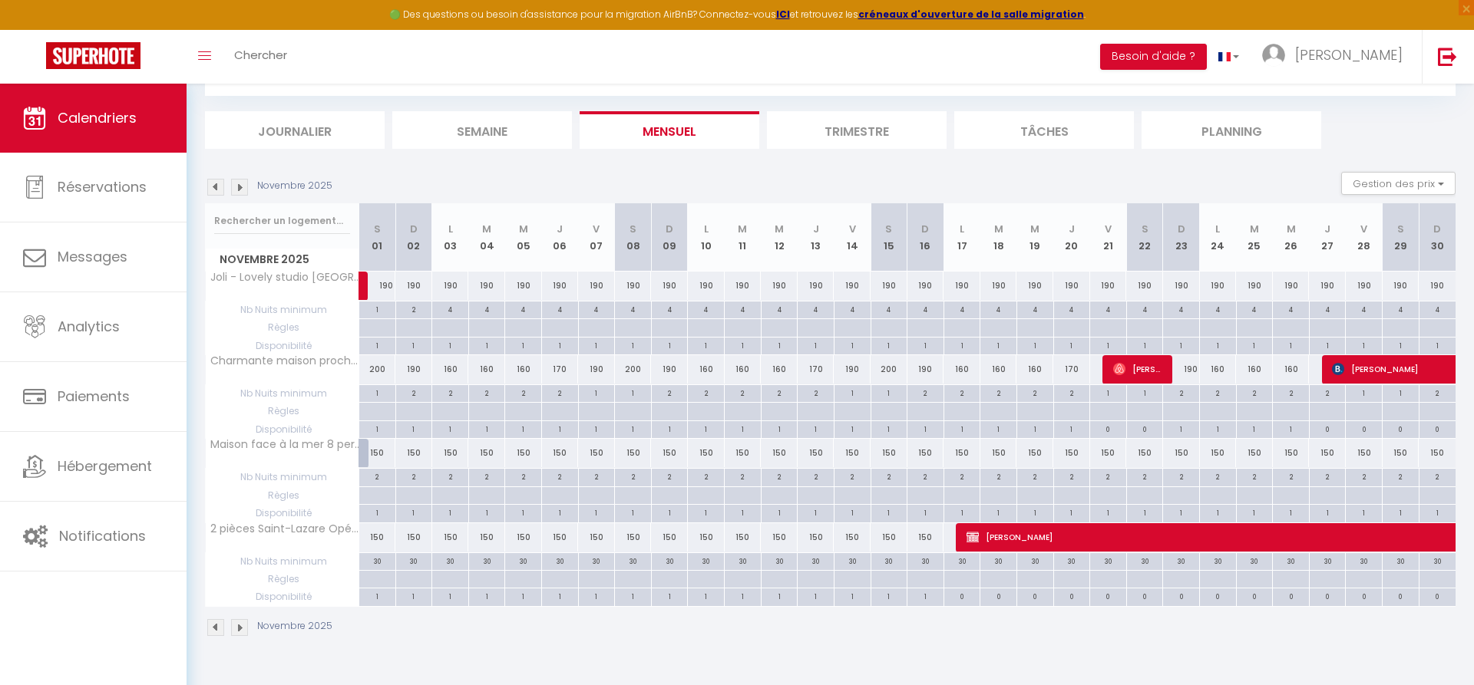
click at [239, 184] on img at bounding box center [239, 187] width 17 height 17
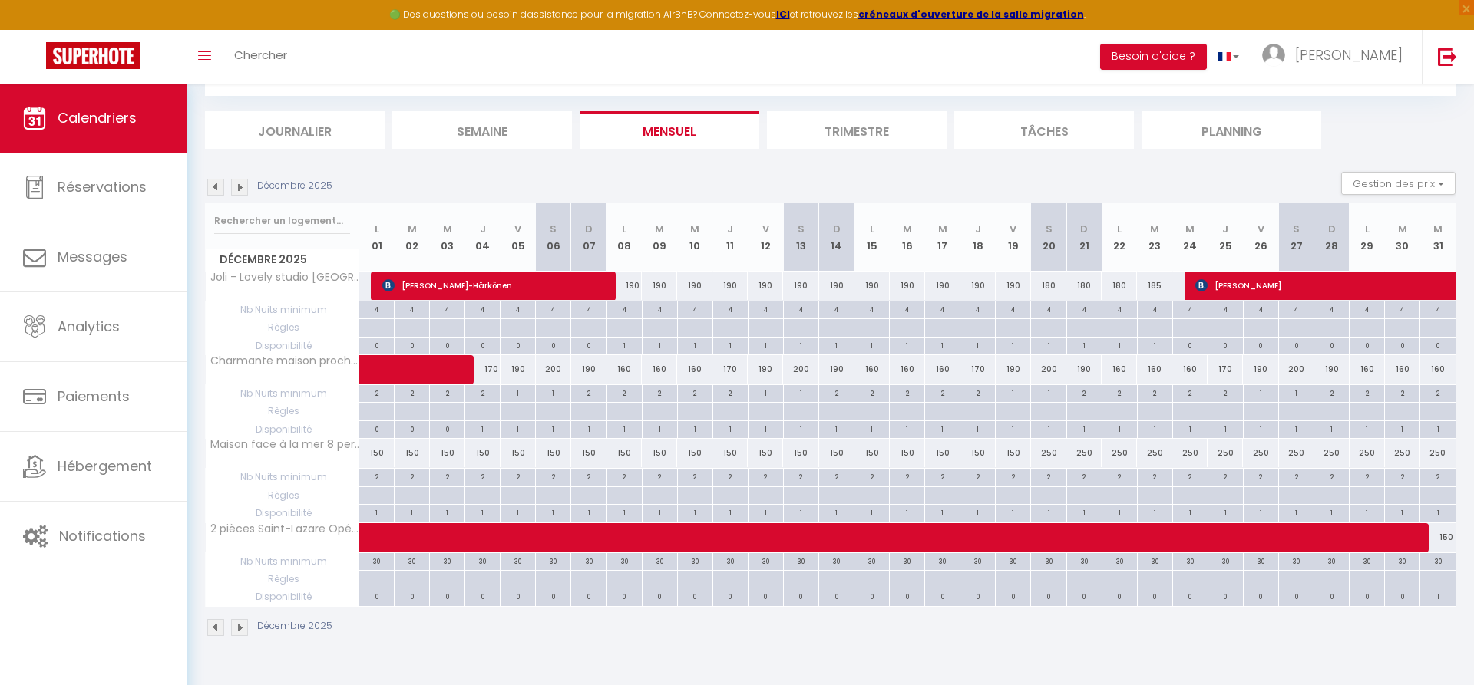
click at [219, 188] on img at bounding box center [215, 187] width 17 height 17
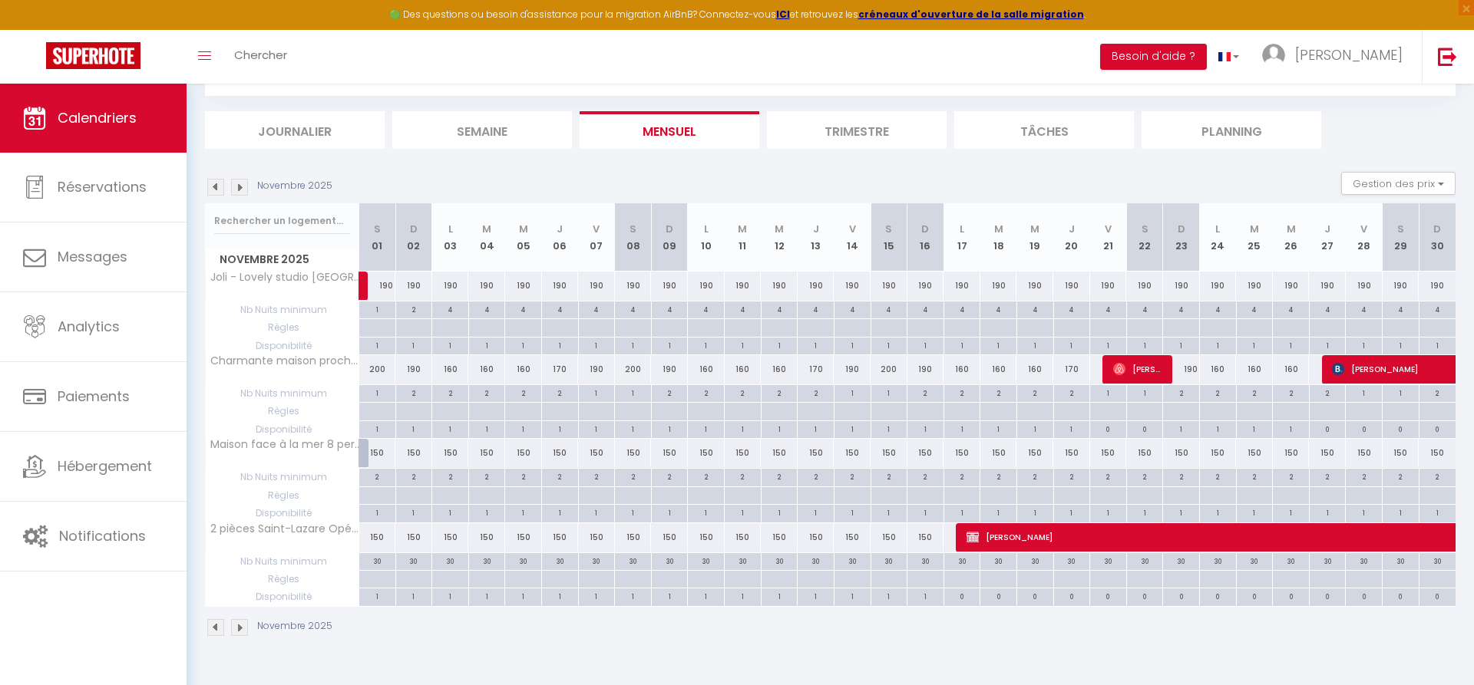
click at [385, 314] on div "1" at bounding box center [377, 309] width 36 height 15
type input "1"
type input "[PERSON_NAME] 01 Novembre 2025"
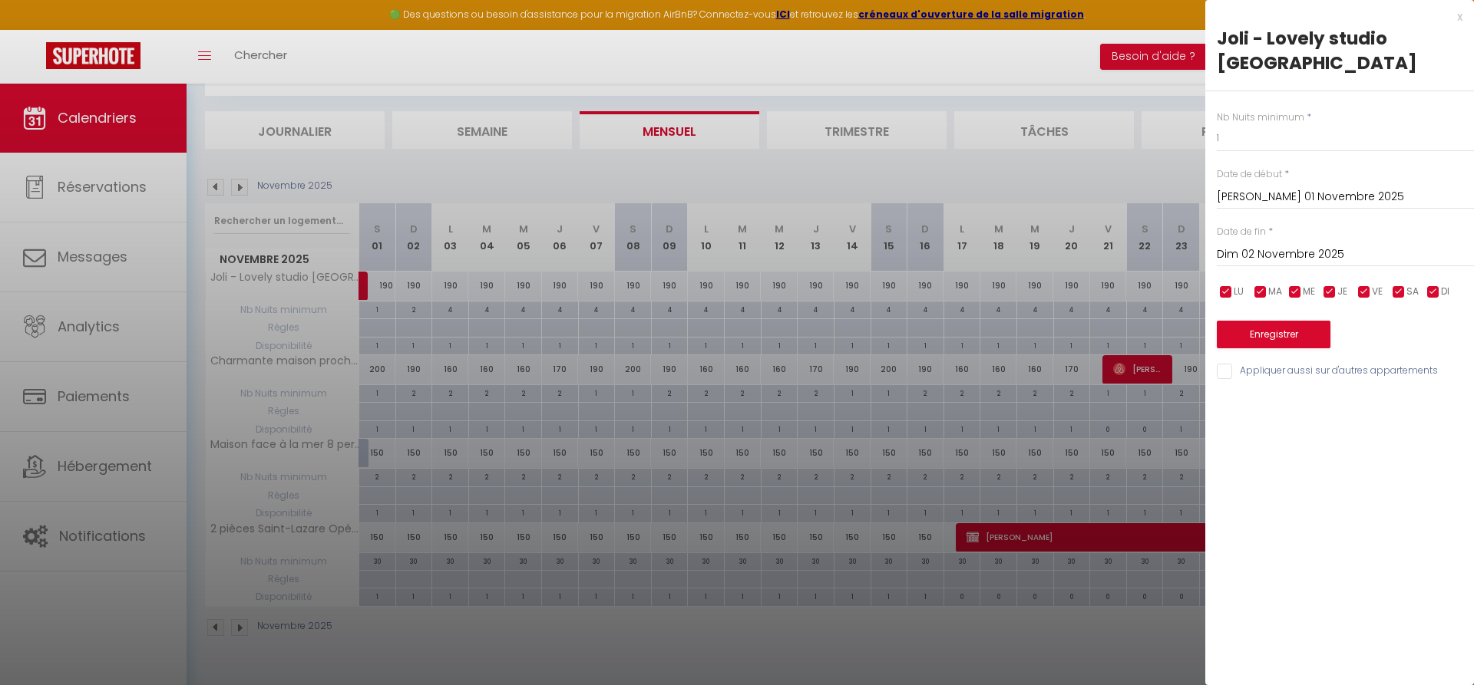
click at [1269, 245] on input "Dim 02 Novembre 2025" at bounding box center [1344, 255] width 257 height 20
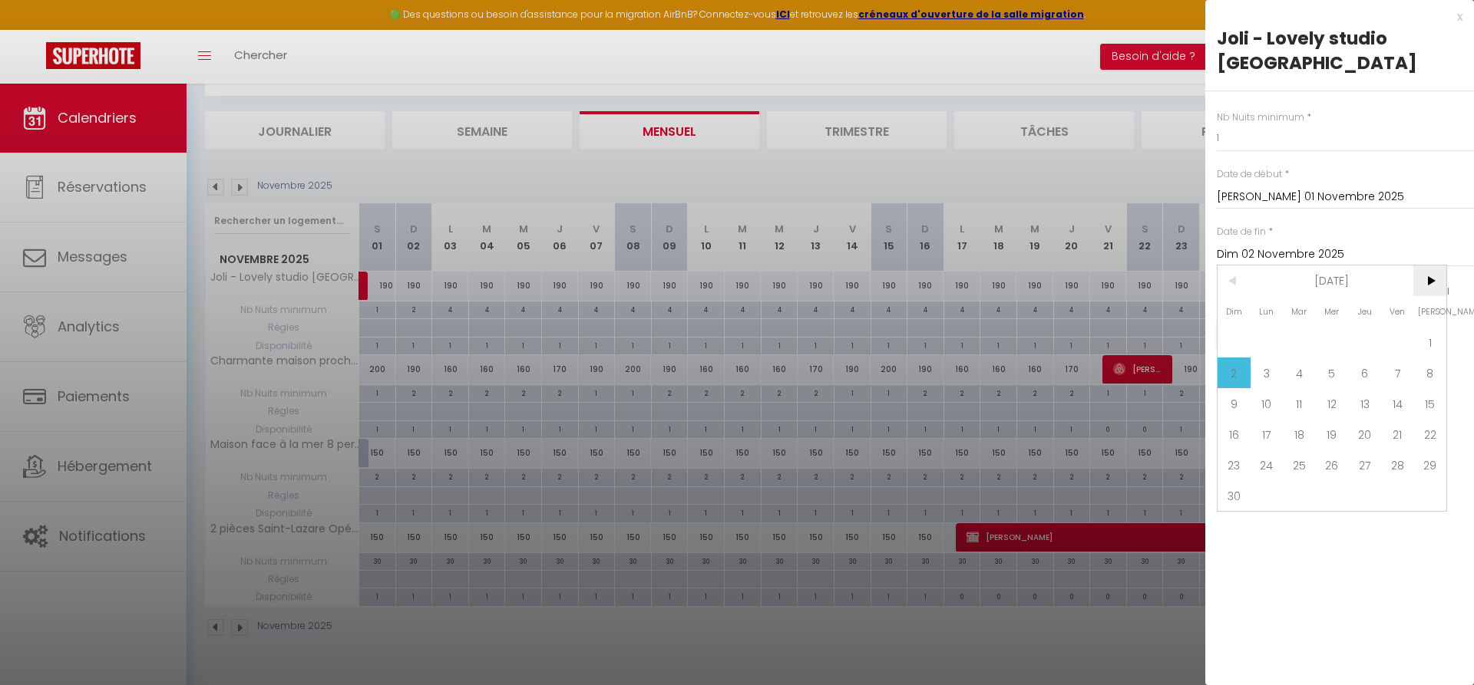
click at [1441, 266] on span ">" at bounding box center [1429, 281] width 33 height 31
click at [1329, 450] on span "31" at bounding box center [1331, 465] width 33 height 31
type input "Mer 31 Décembre 2025"
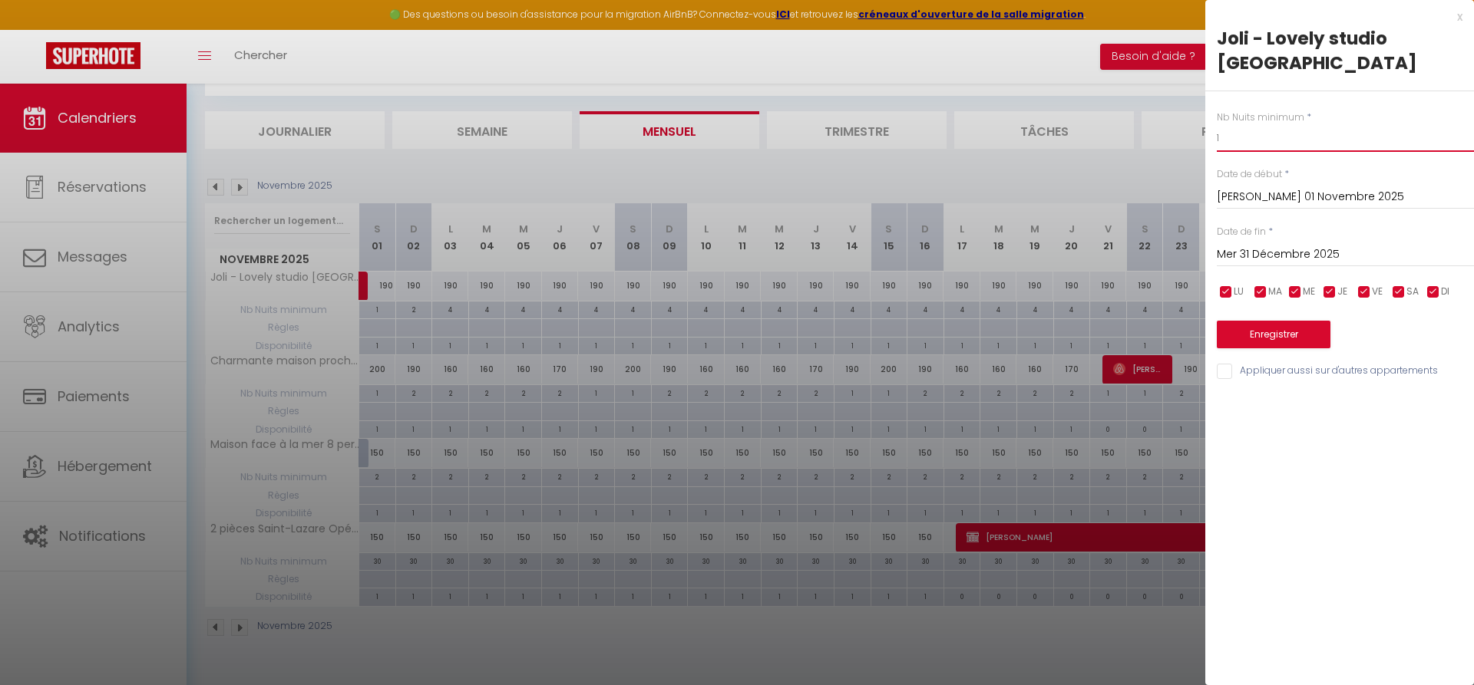
click at [1230, 124] on input "1" at bounding box center [1344, 138] width 257 height 28
type input "3"
click at [1272, 321] on button "Enregistrer" at bounding box center [1273, 335] width 114 height 28
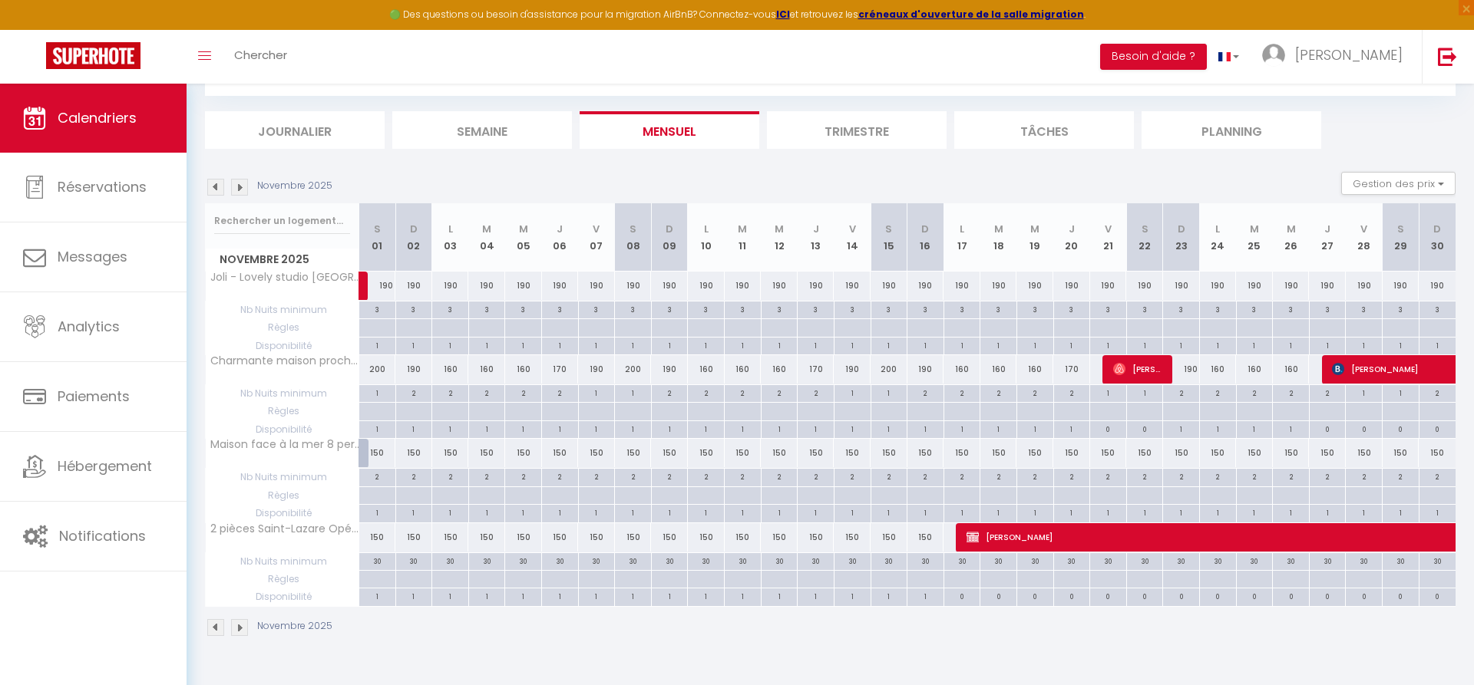
click at [219, 186] on img at bounding box center [215, 187] width 17 height 17
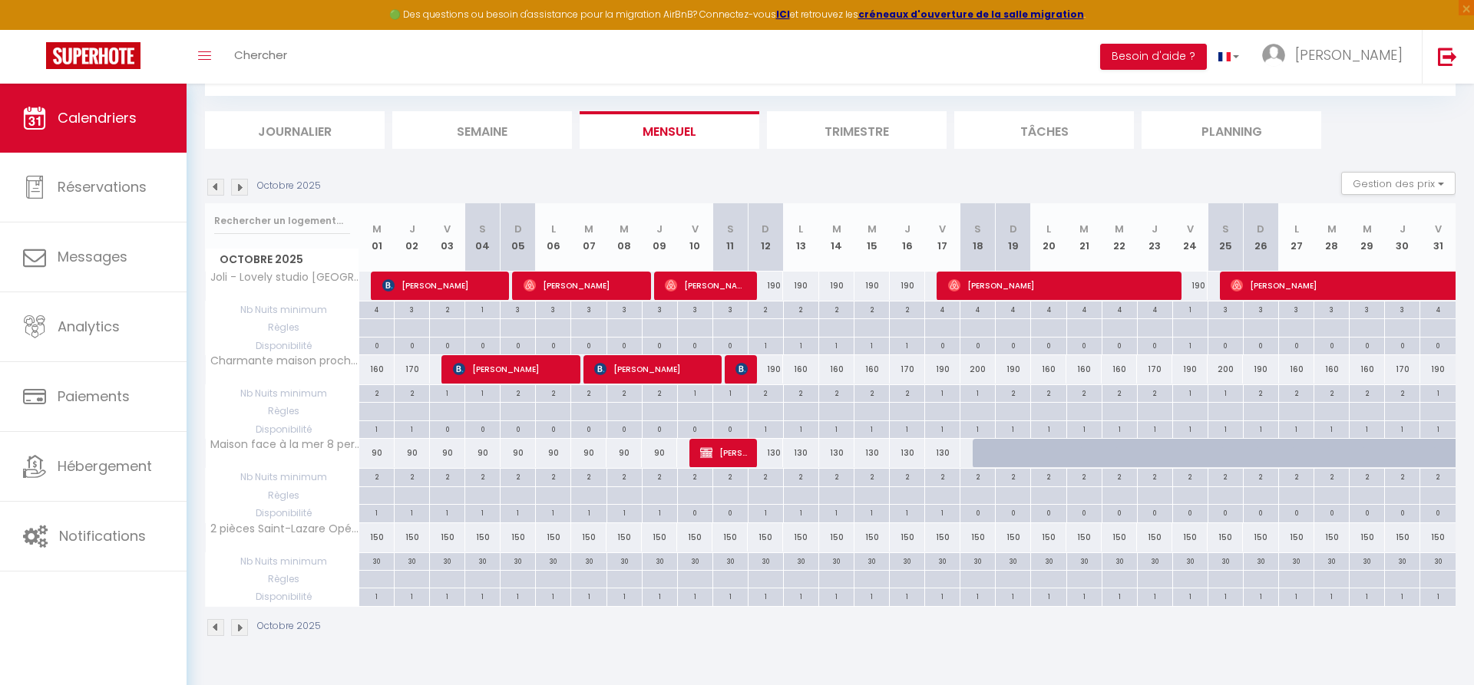
click at [219, 186] on img at bounding box center [215, 187] width 17 height 17
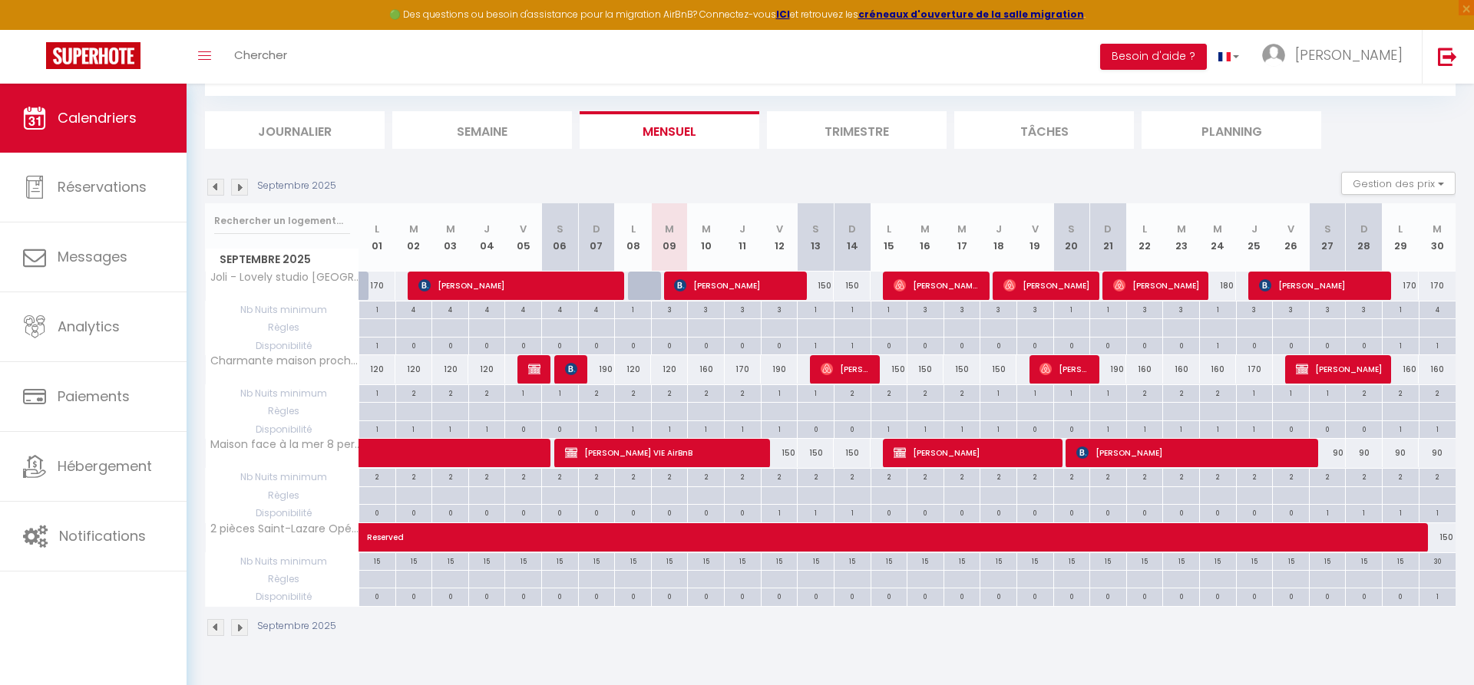
click at [244, 190] on img at bounding box center [239, 187] width 17 height 17
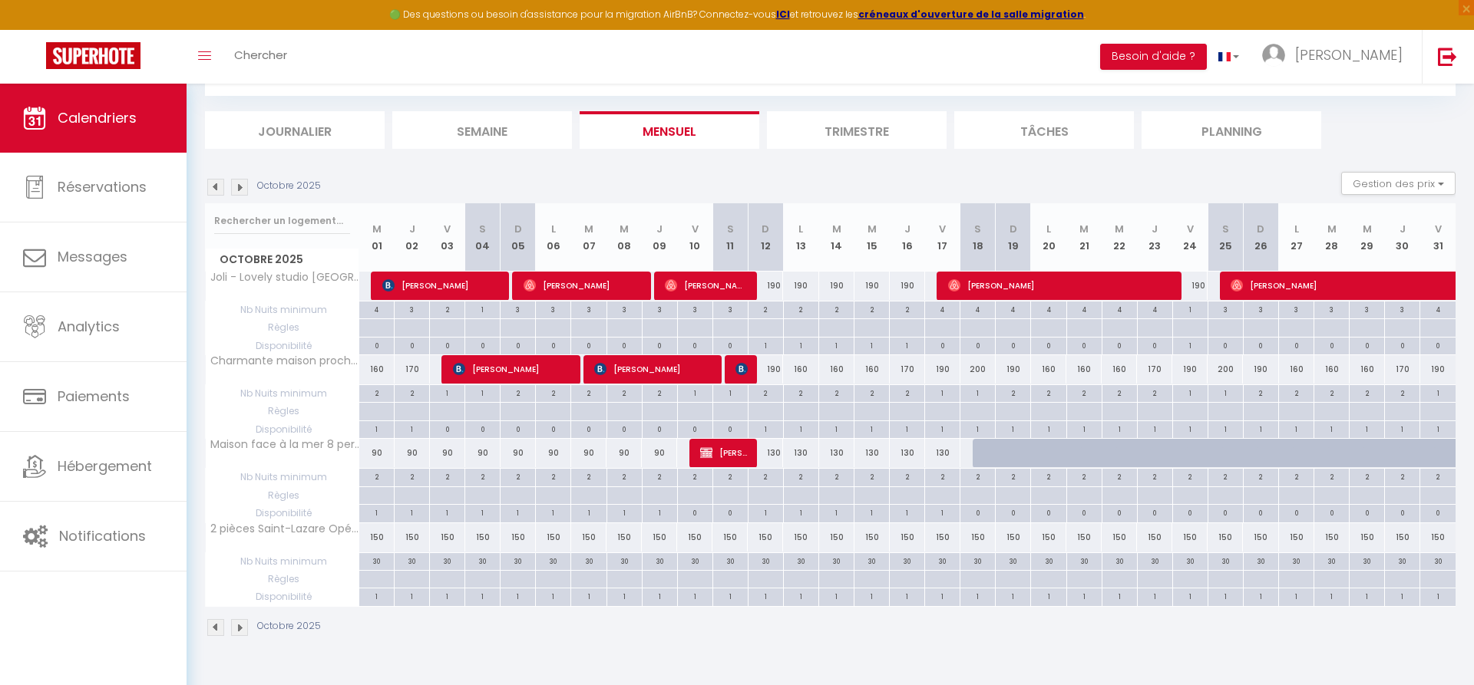
click at [216, 196] on div "Octobre 2025 Gestion des prix Nb Nuits minimum Règles Disponibilité" at bounding box center [830, 187] width 1250 height 31
click at [227, 186] on div "Octobre 2025" at bounding box center [265, 187] width 120 height 17
click at [221, 186] on img at bounding box center [215, 187] width 17 height 17
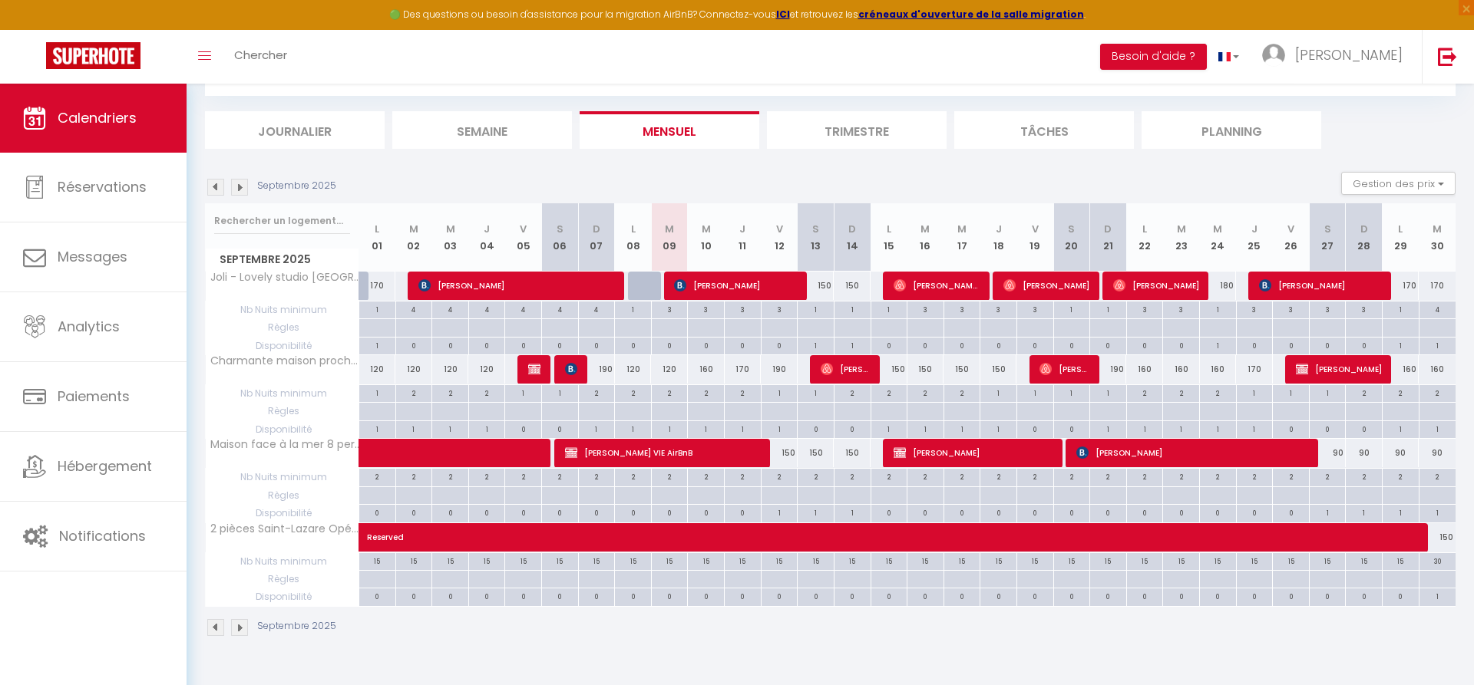
click at [1448, 562] on div "30" at bounding box center [1437, 560] width 36 height 15
type input "30"
type input "[DATE] Septembre 2025"
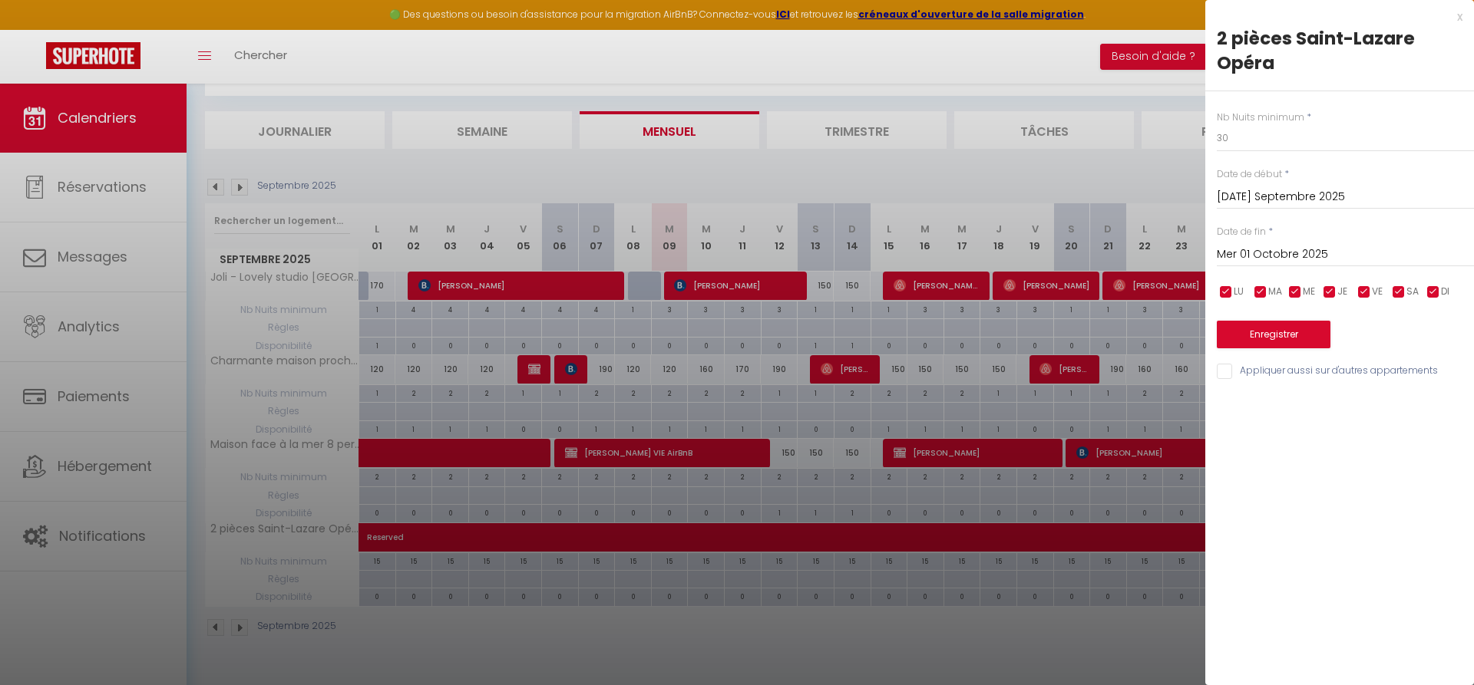
click at [1312, 262] on input "Mer 01 Octobre 2025" at bounding box center [1344, 255] width 257 height 20
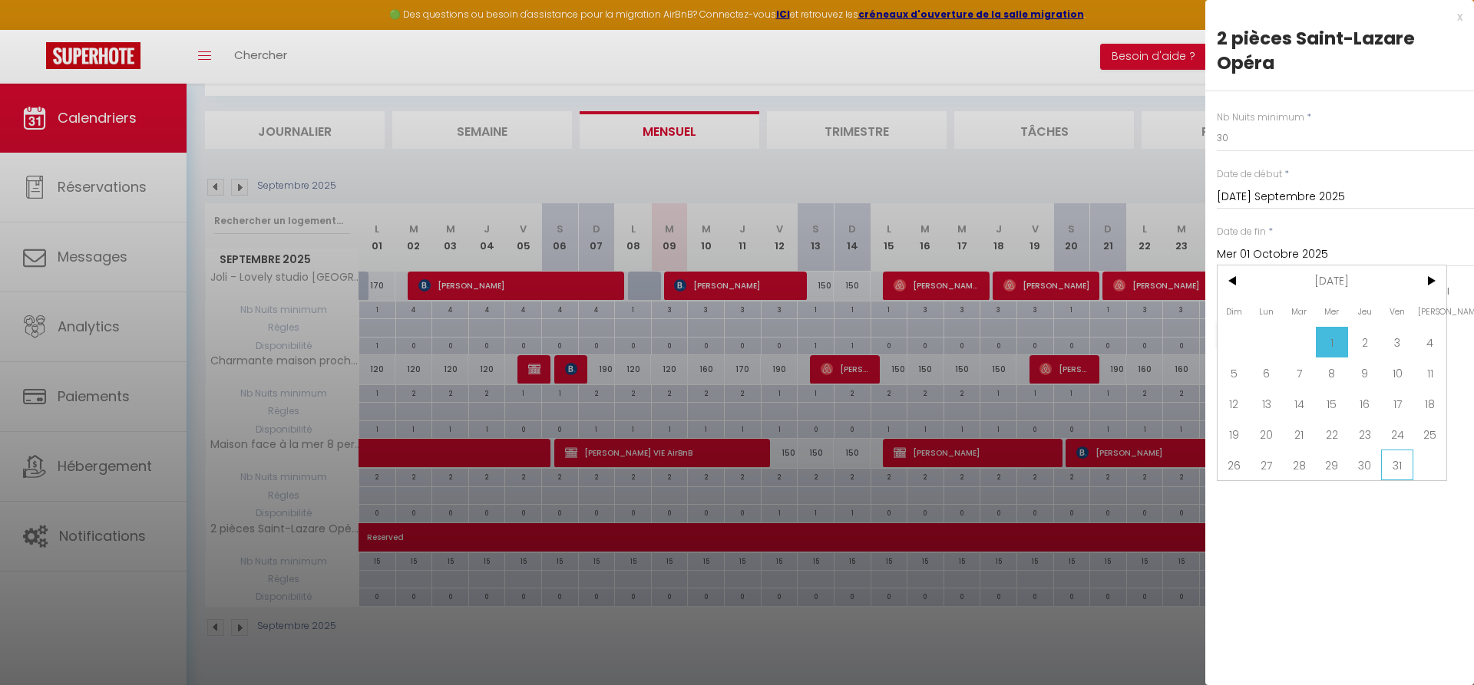
click at [1391, 464] on span "31" at bounding box center [1397, 465] width 33 height 31
type input "Ven 31 Octobre 2025"
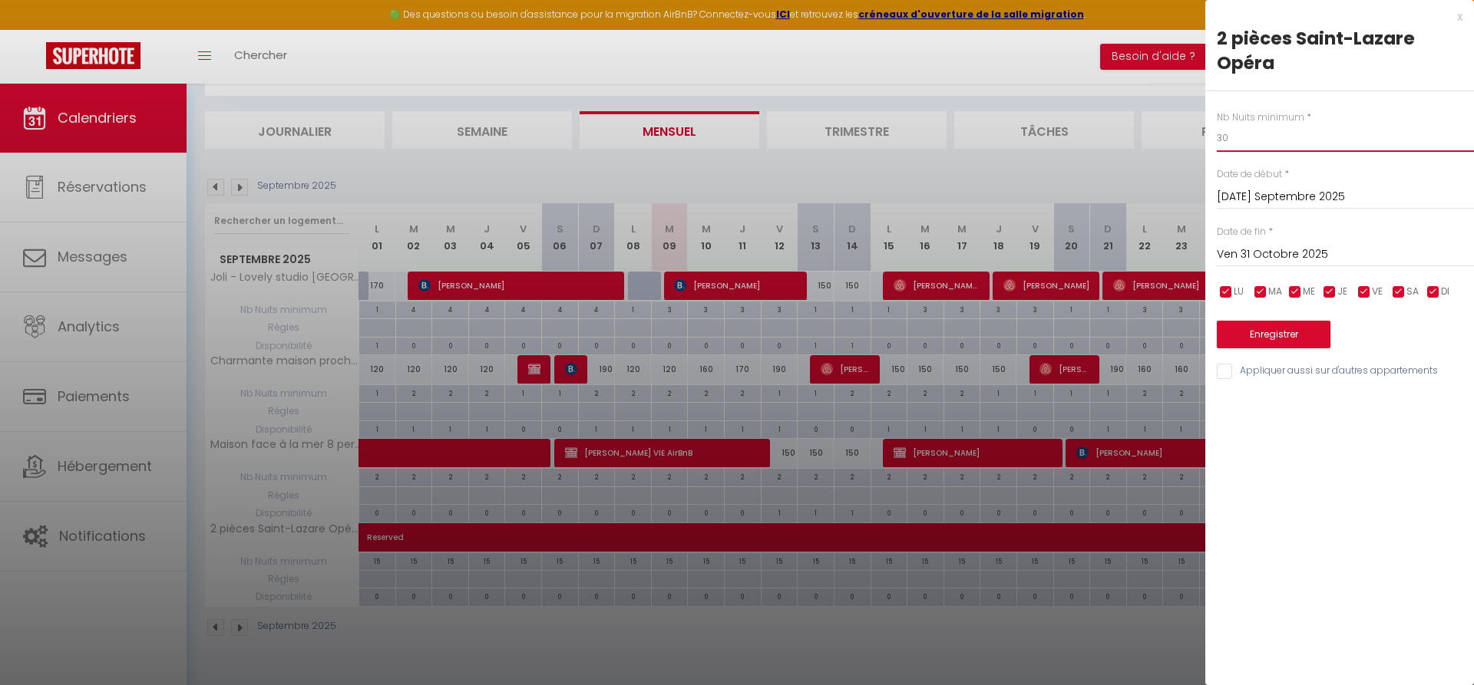
drag, startPoint x: 1278, startPoint y: 148, endPoint x: 1213, endPoint y: 144, distance: 65.4
click at [1216, 144] on input "30" at bounding box center [1344, 138] width 257 height 28
type input "10"
click at [1289, 335] on button "Enregistrer" at bounding box center [1273, 335] width 114 height 28
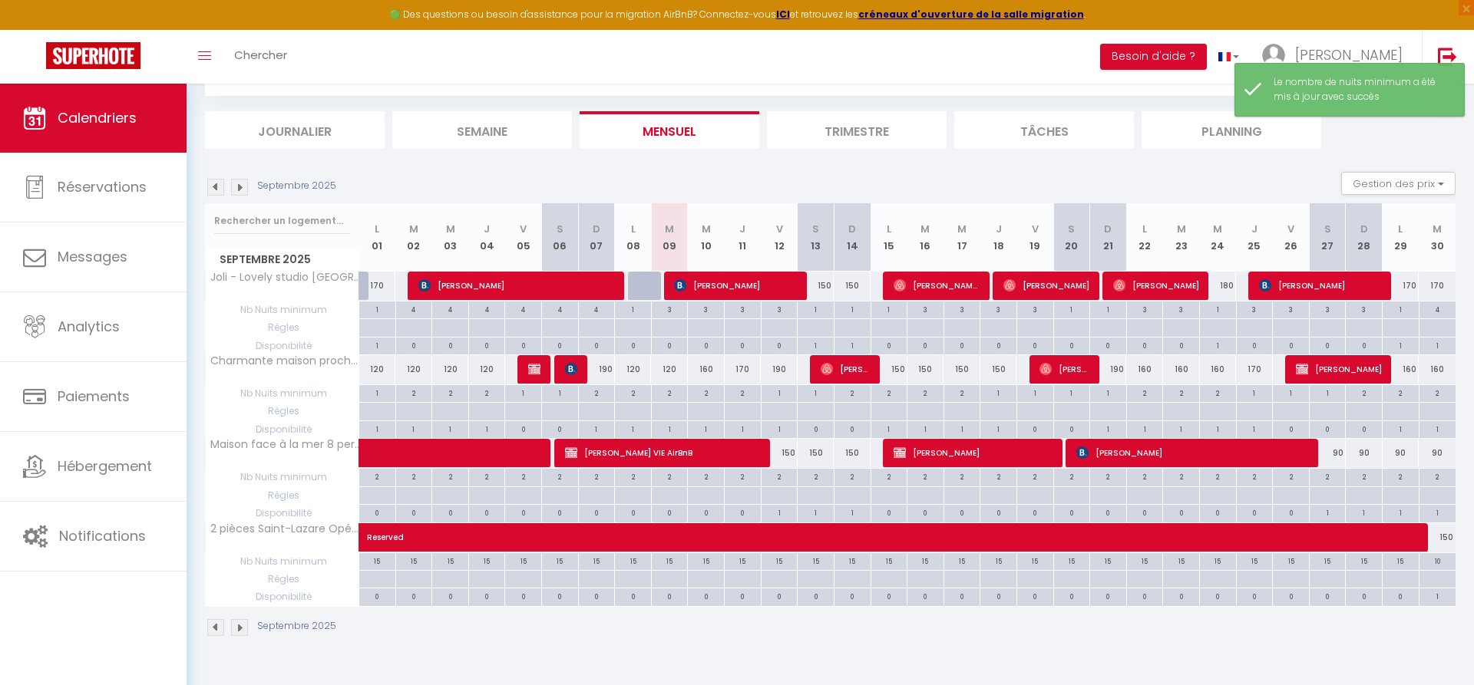
click at [241, 189] on img at bounding box center [239, 187] width 17 height 17
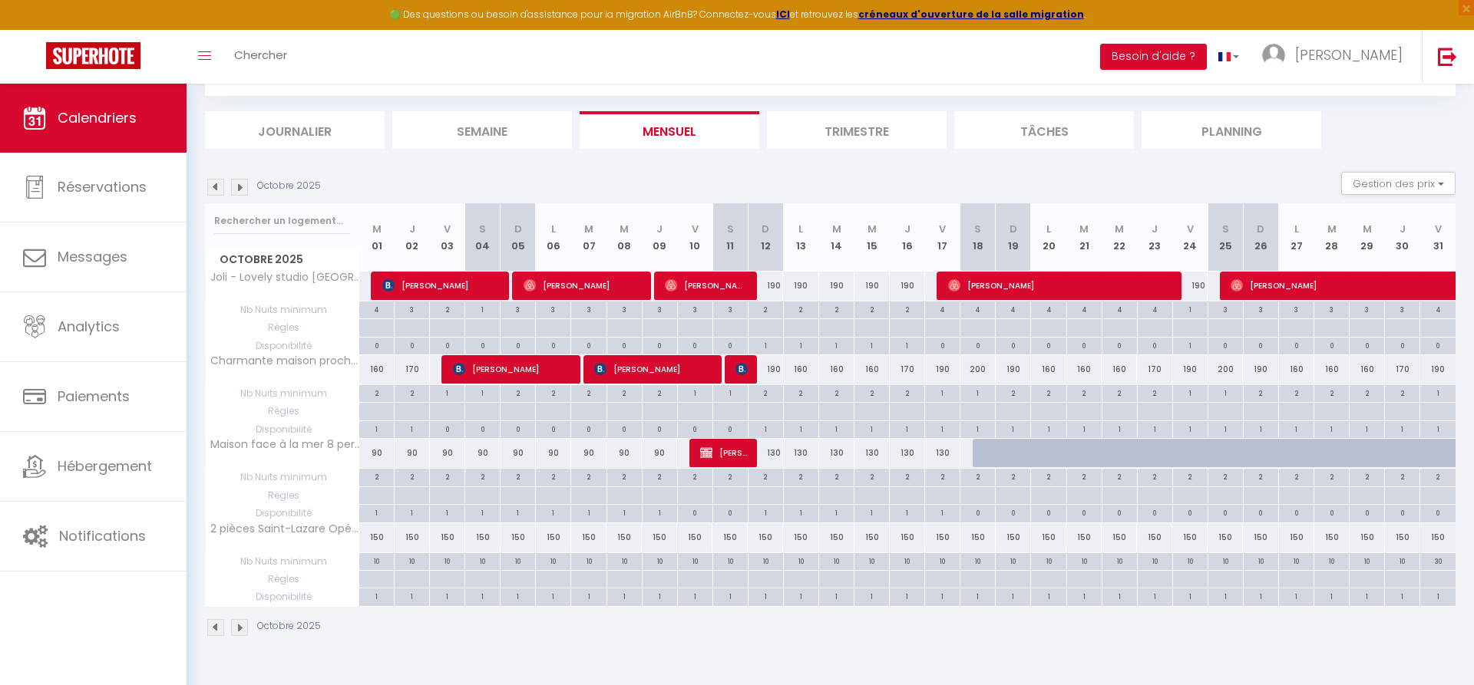
click at [240, 189] on img at bounding box center [239, 187] width 17 height 17
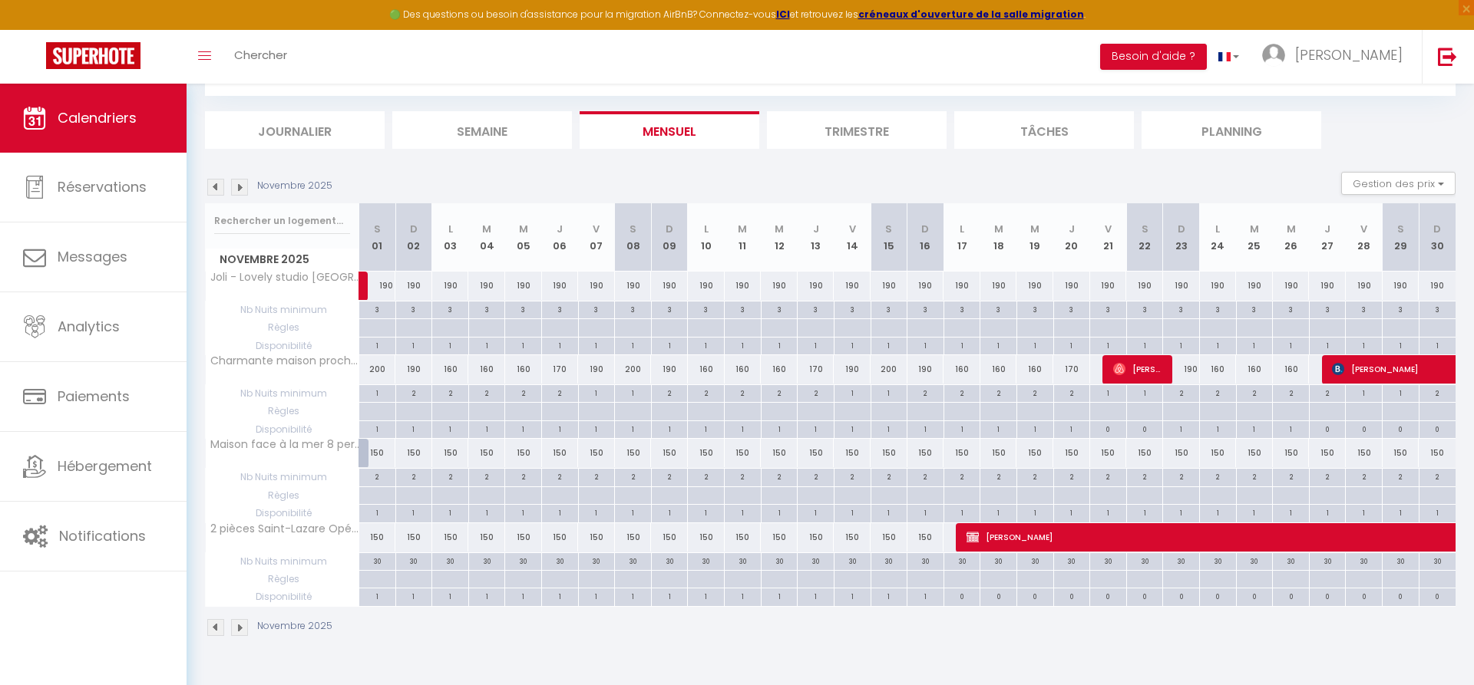
click at [377, 559] on div "30" at bounding box center [377, 560] width 36 height 15
type input "30"
type input "[PERSON_NAME] 01 Novembre 2025"
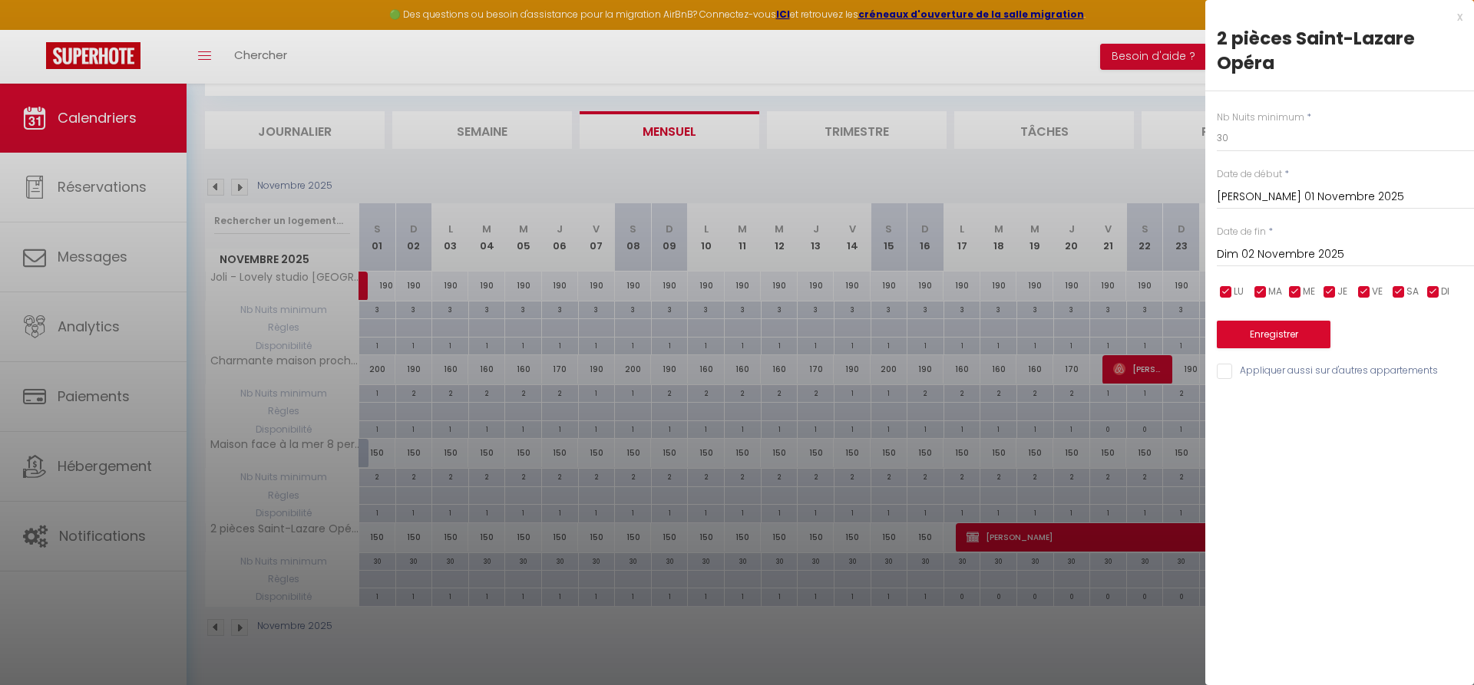
click at [1308, 261] on input "Dim 02 Novembre 2025" at bounding box center [1344, 255] width 257 height 20
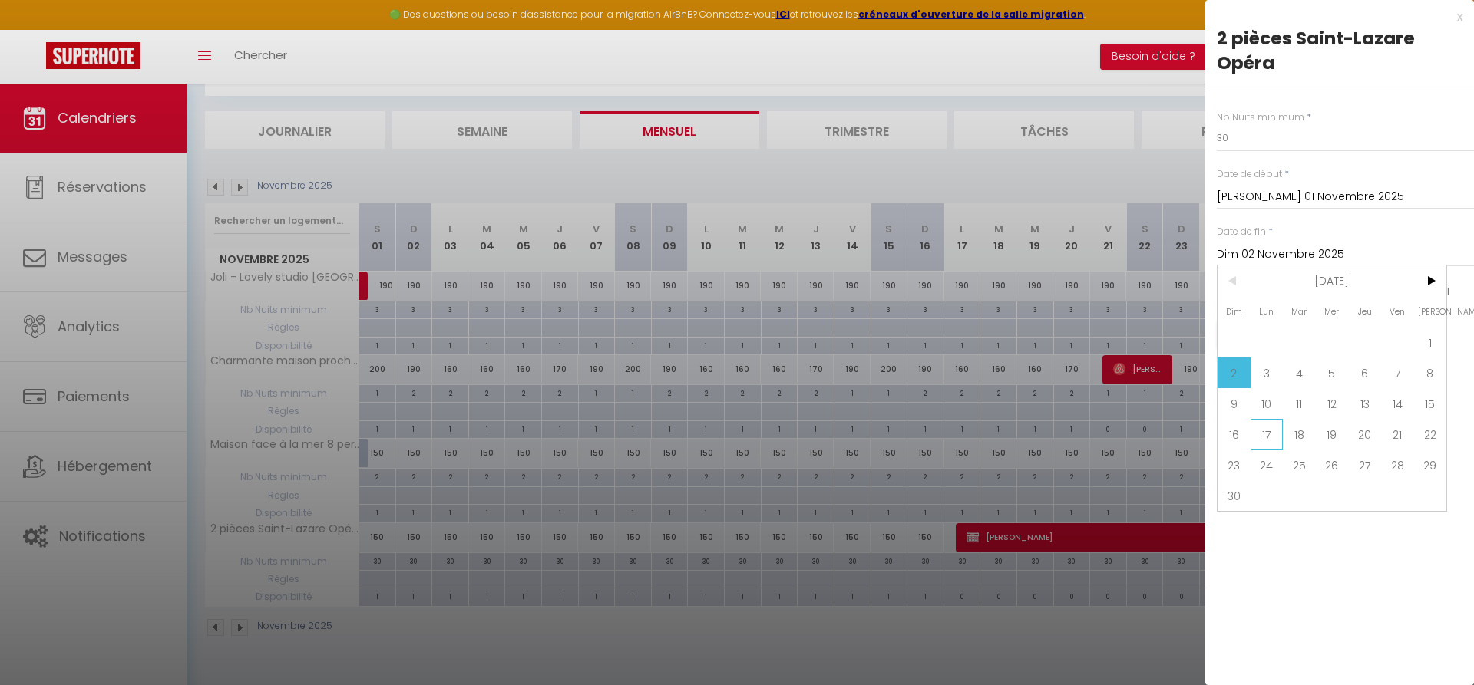
click at [1265, 440] on span "17" at bounding box center [1266, 434] width 33 height 31
type input "Lun 17 Novembre 2025"
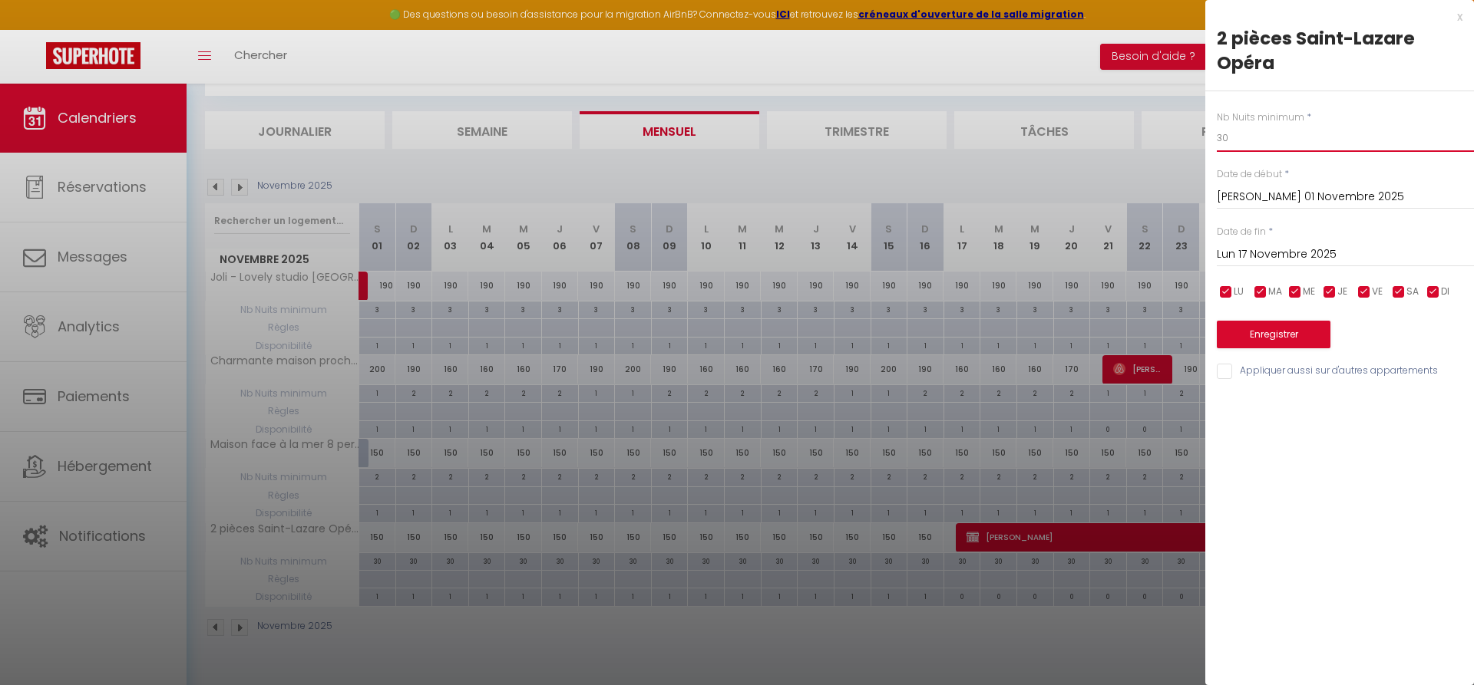
drag, startPoint x: 1237, startPoint y: 143, endPoint x: 1107, endPoint y: 140, distance: 129.7
click at [1216, 141] on input "30" at bounding box center [1344, 138] width 257 height 28
type input "10"
click at [1274, 335] on button "Enregistrer" at bounding box center [1273, 335] width 114 height 28
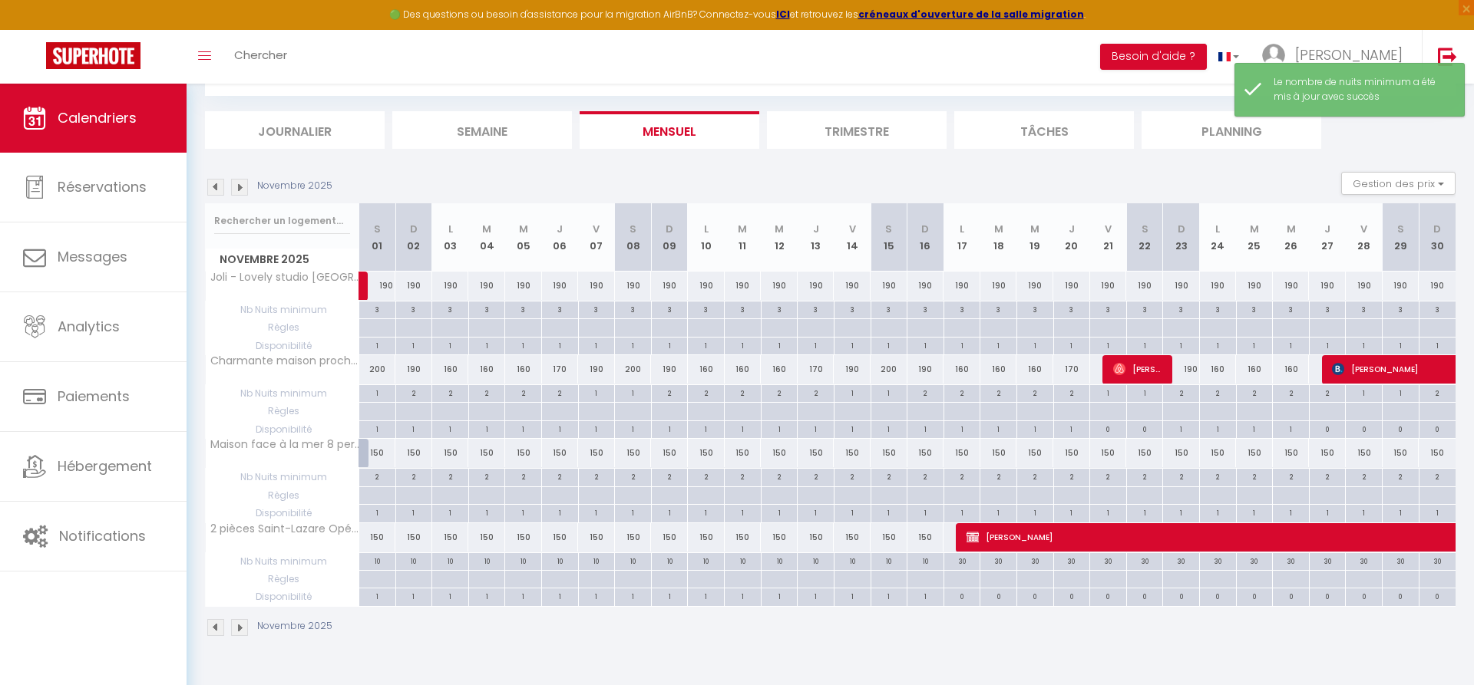
click at [209, 192] on img at bounding box center [215, 187] width 17 height 17
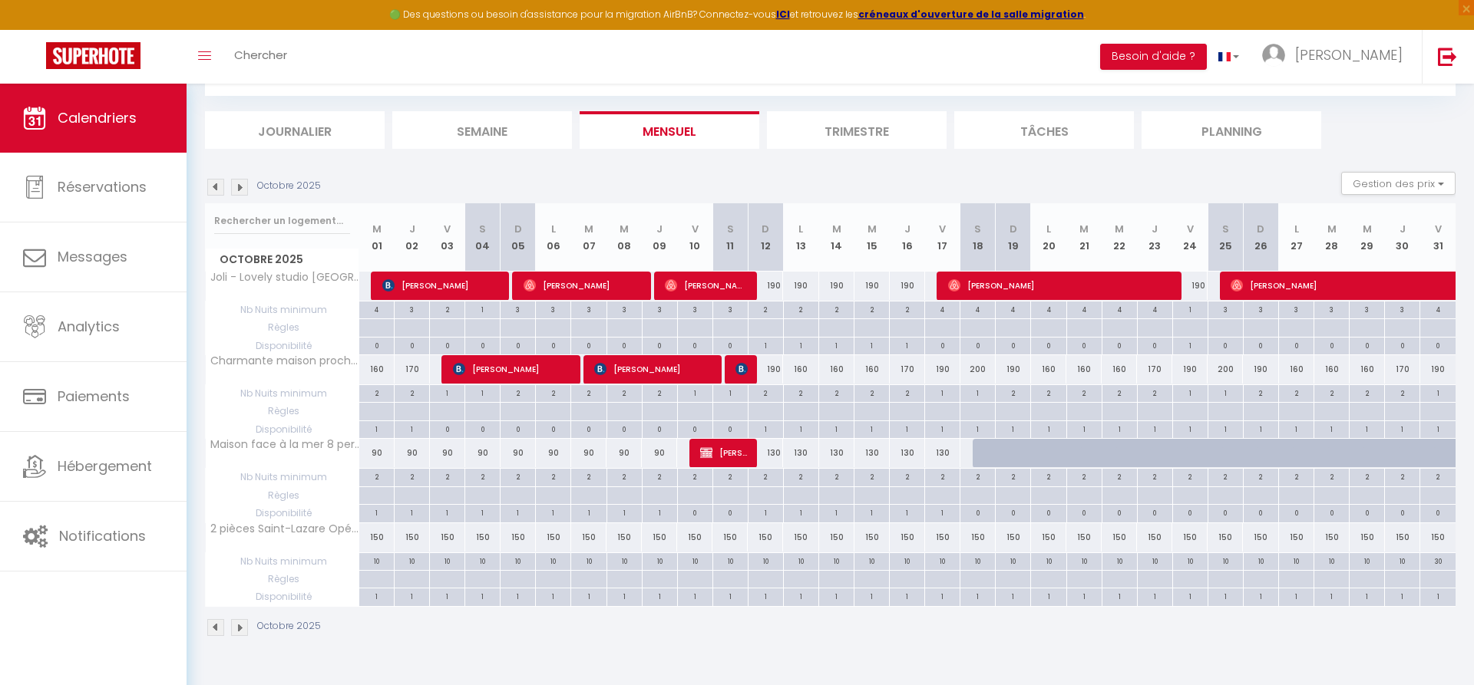
click at [420, 175] on div "Octobre 2025 Gestion des prix Nb Nuits minimum Règles Disponibilité" at bounding box center [830, 187] width 1250 height 31
